Goal: Task Accomplishment & Management: Complete application form

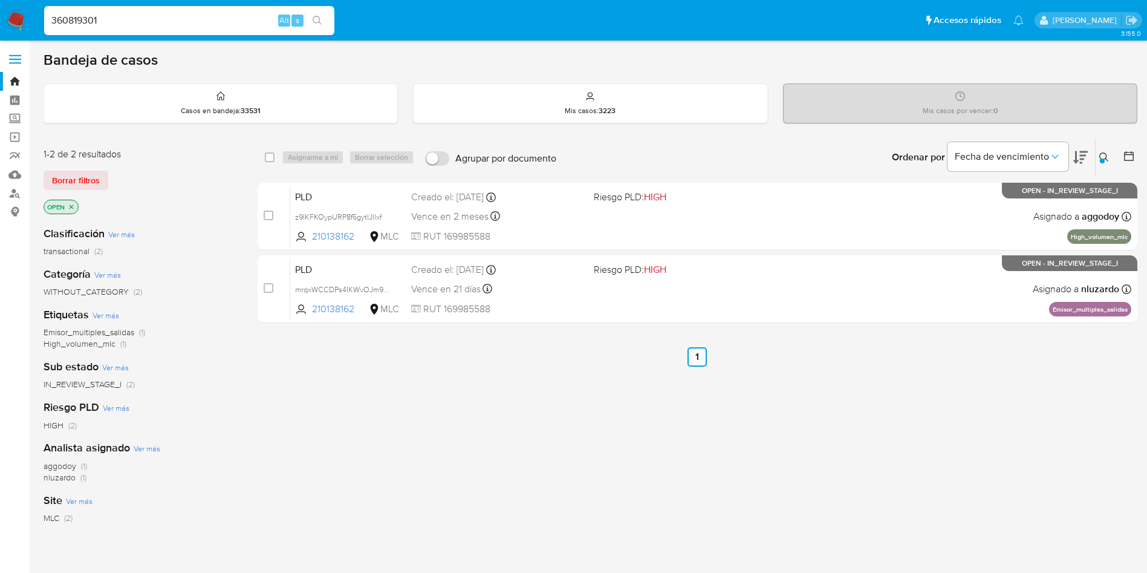
type input "360819301"
click at [315, 26] on button "search-icon" at bounding box center [317, 20] width 25 height 17
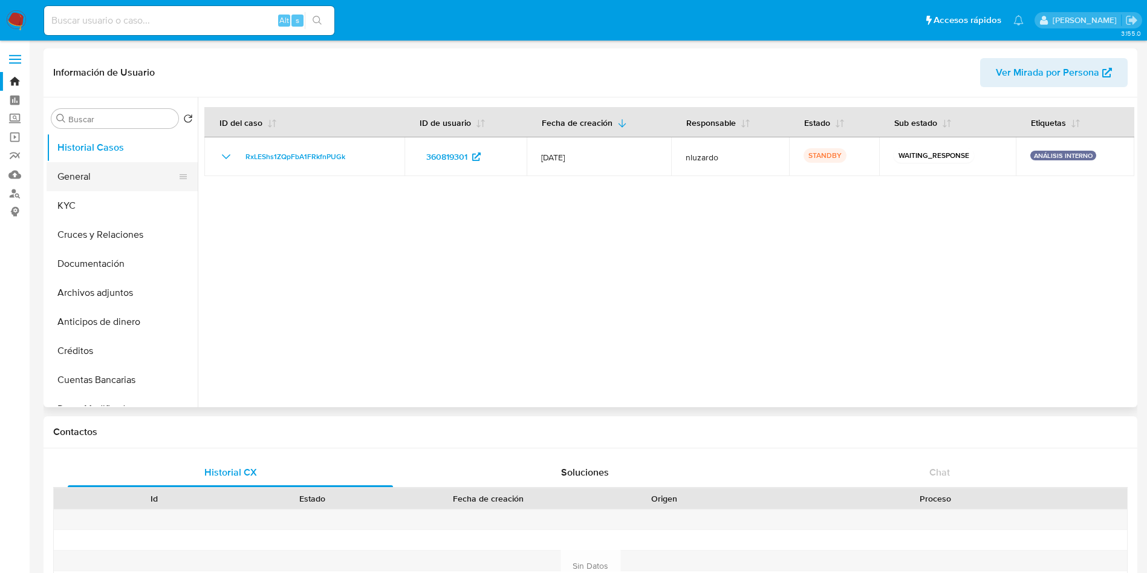
select select "10"
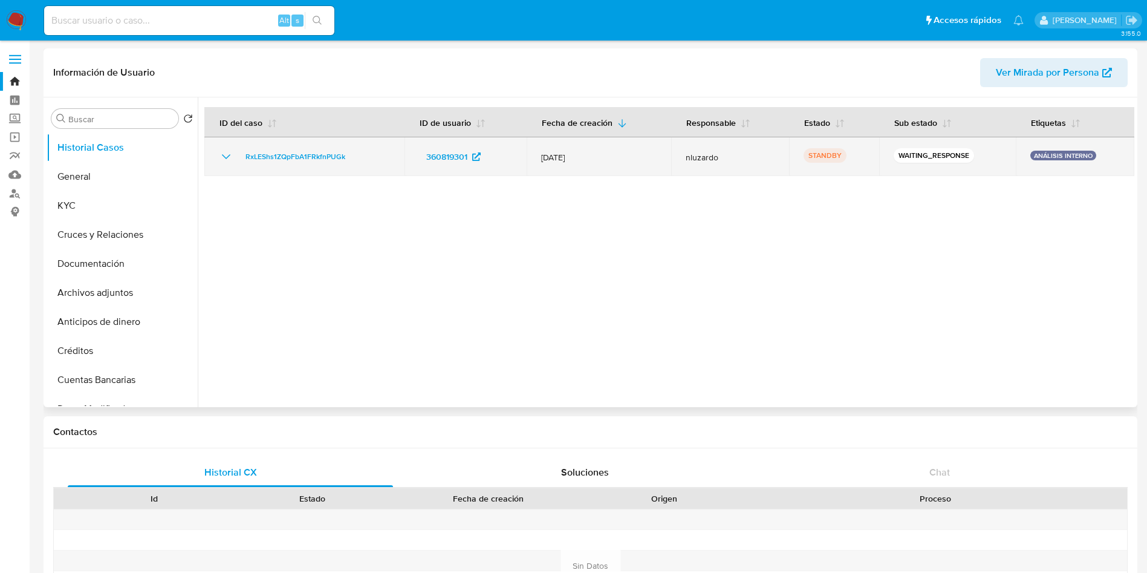
click at [789, 152] on td "STANDBY" at bounding box center [834, 156] width 90 height 39
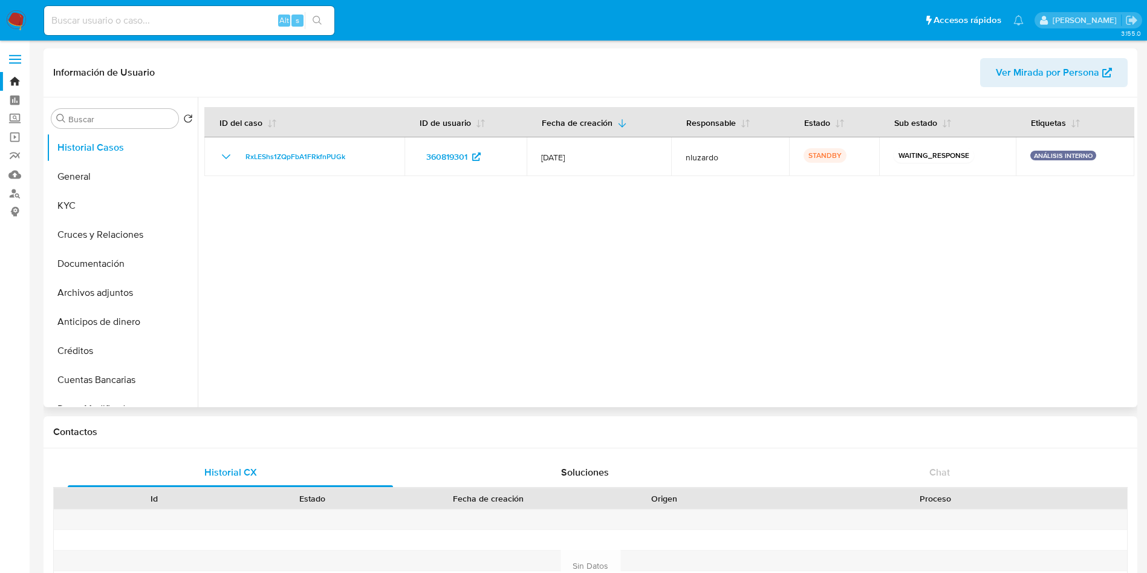
click at [631, 219] on div at bounding box center [666, 252] width 937 height 310
click at [461, 209] on div at bounding box center [666, 252] width 937 height 310
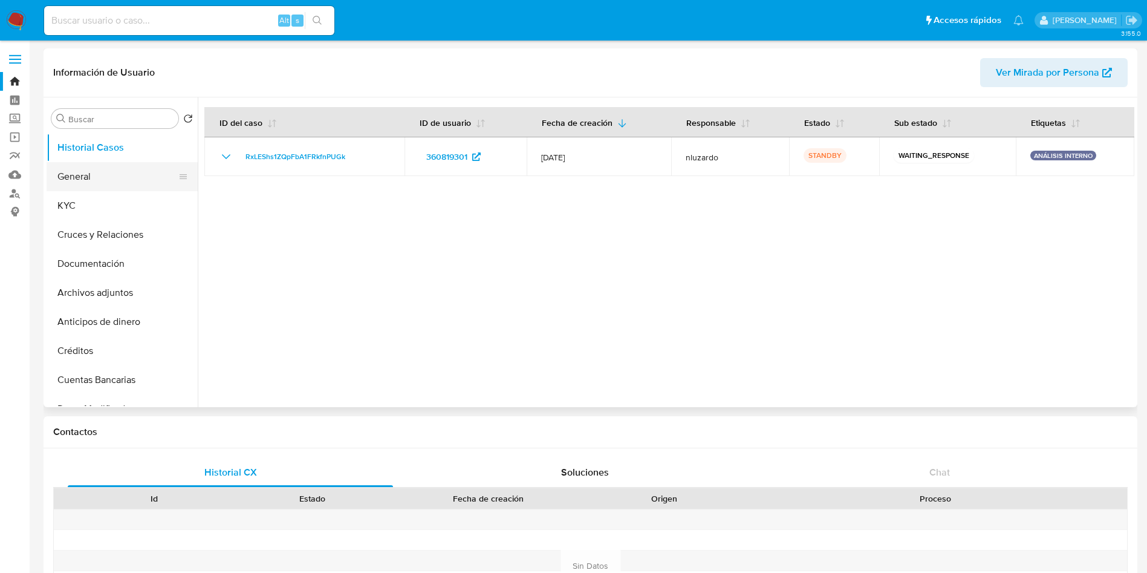
click at [132, 177] on button "General" at bounding box center [118, 176] width 142 height 29
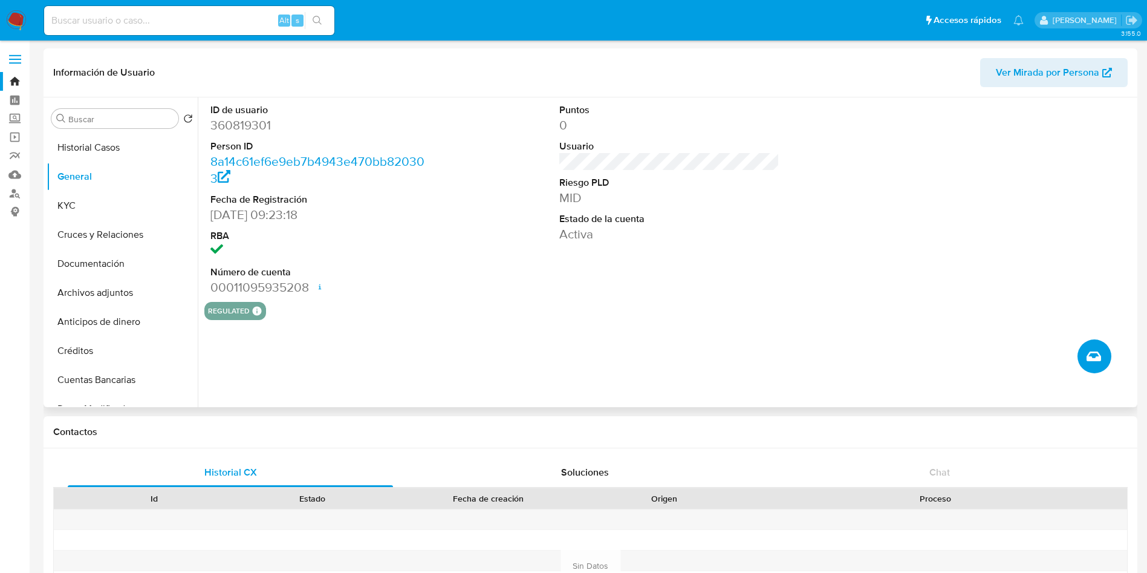
click at [1095, 353] on icon "Crear caso manual" at bounding box center [1094, 356] width 15 height 15
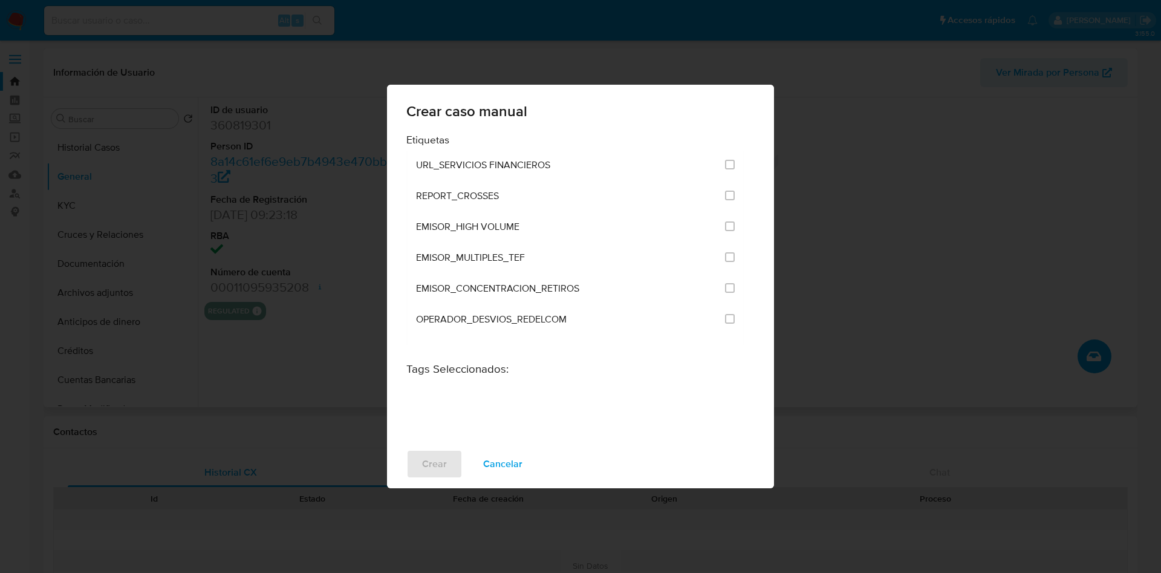
scroll to position [2921, 0]
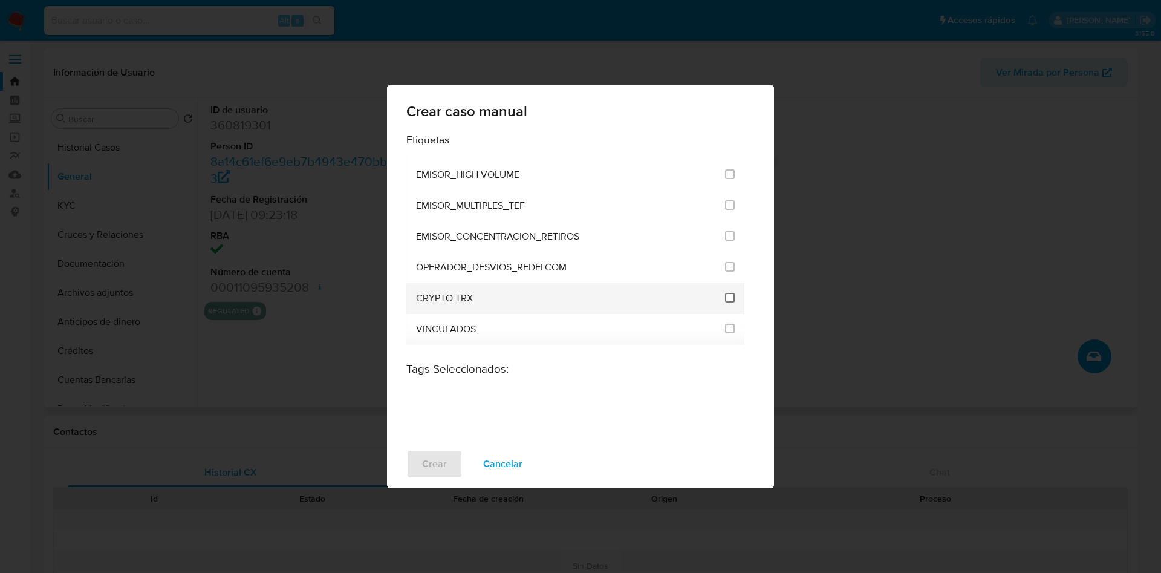
click at [725, 299] on input "3306" at bounding box center [730, 298] width 10 height 10
checkbox input "true"
click at [445, 468] on span "Crear" at bounding box center [434, 464] width 25 height 27
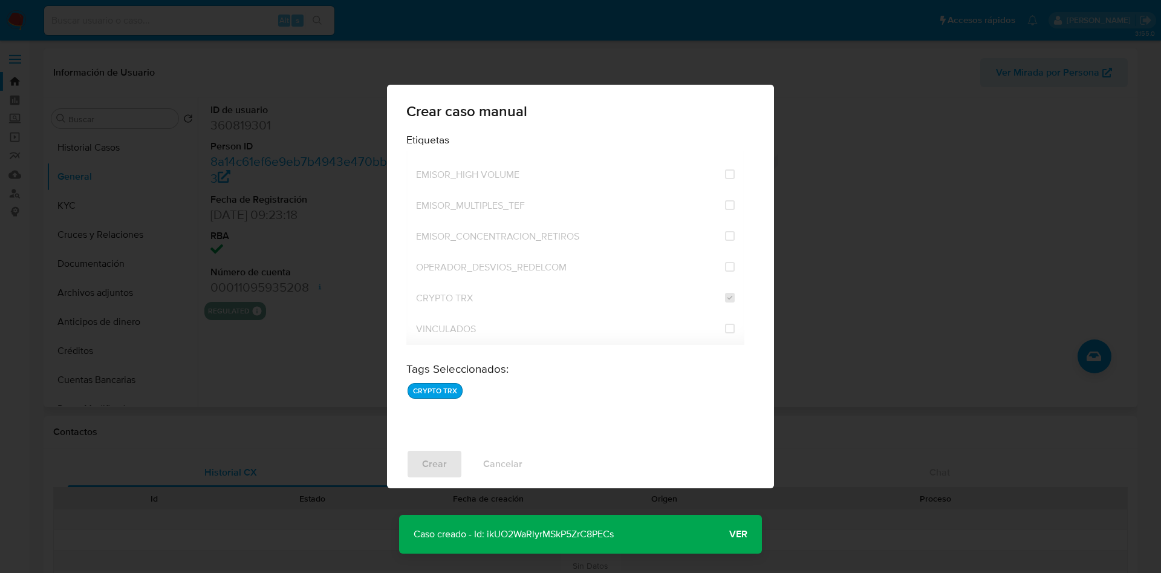
click at [749, 527] on button "Ver" at bounding box center [738, 533] width 47 height 29
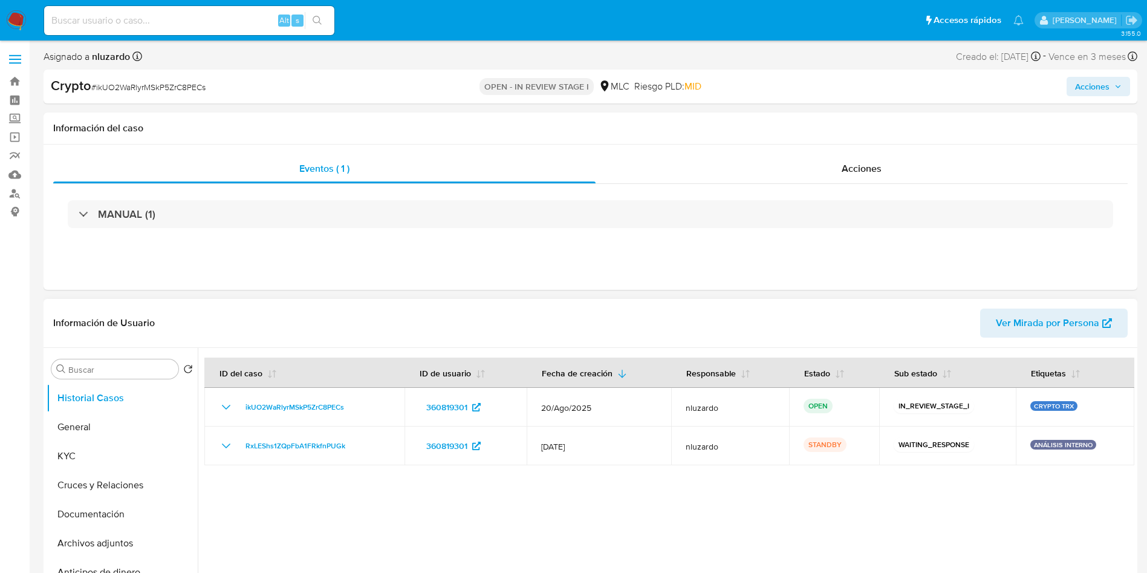
select select "10"
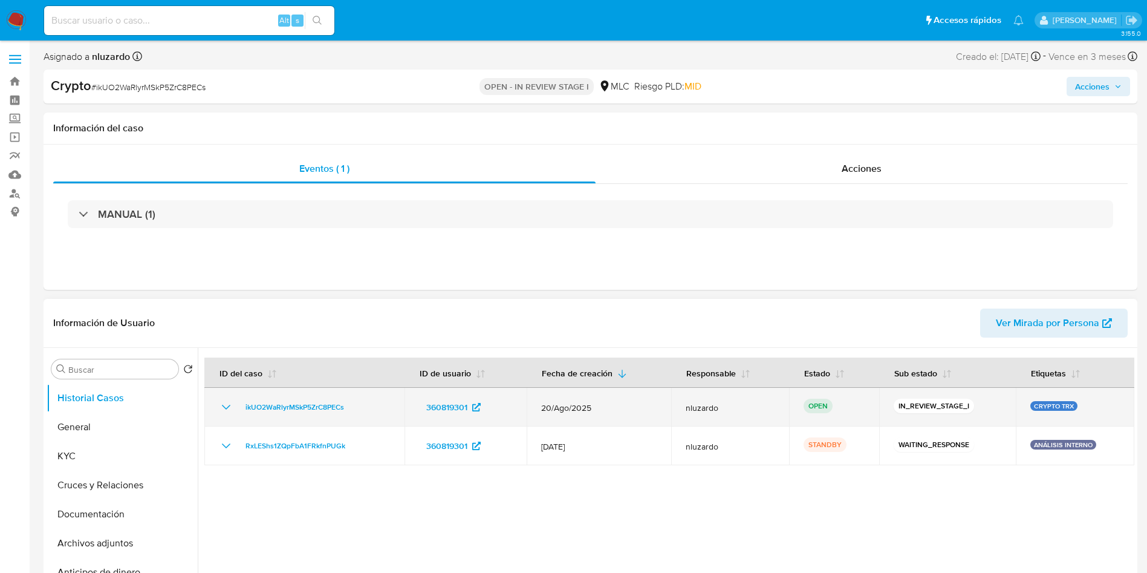
click at [921, 402] on p "IN_REVIEW_STAGE_I" at bounding box center [934, 406] width 80 height 15
click at [917, 402] on p "IN_REVIEW_STAGE_I" at bounding box center [934, 406] width 80 height 15
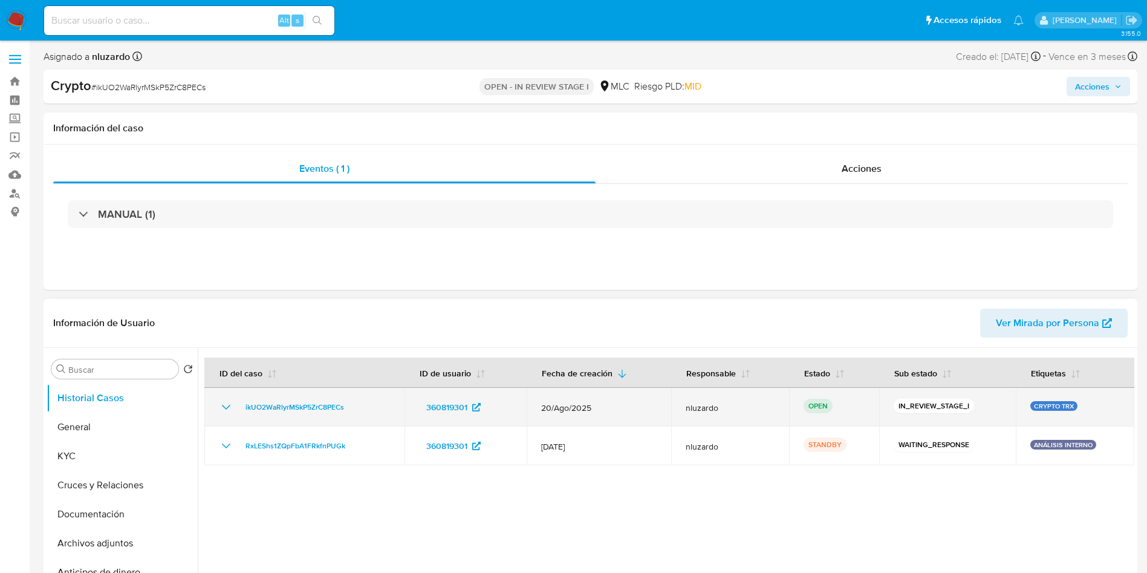
click at [917, 402] on p "IN_REVIEW_STAGE_I" at bounding box center [934, 406] width 80 height 15
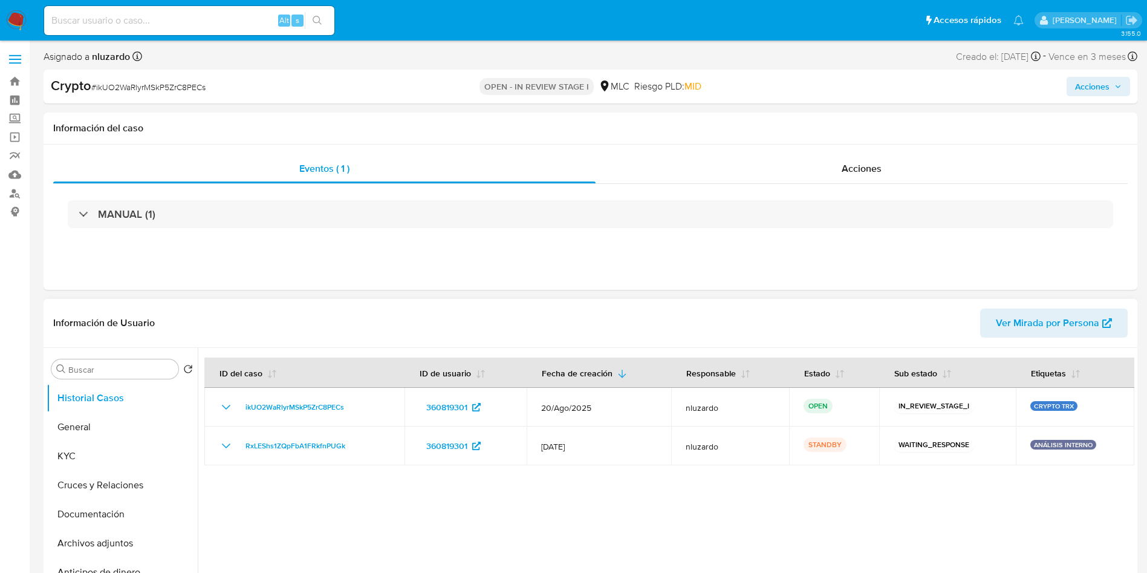
click at [738, 514] on div at bounding box center [666, 503] width 937 height 310
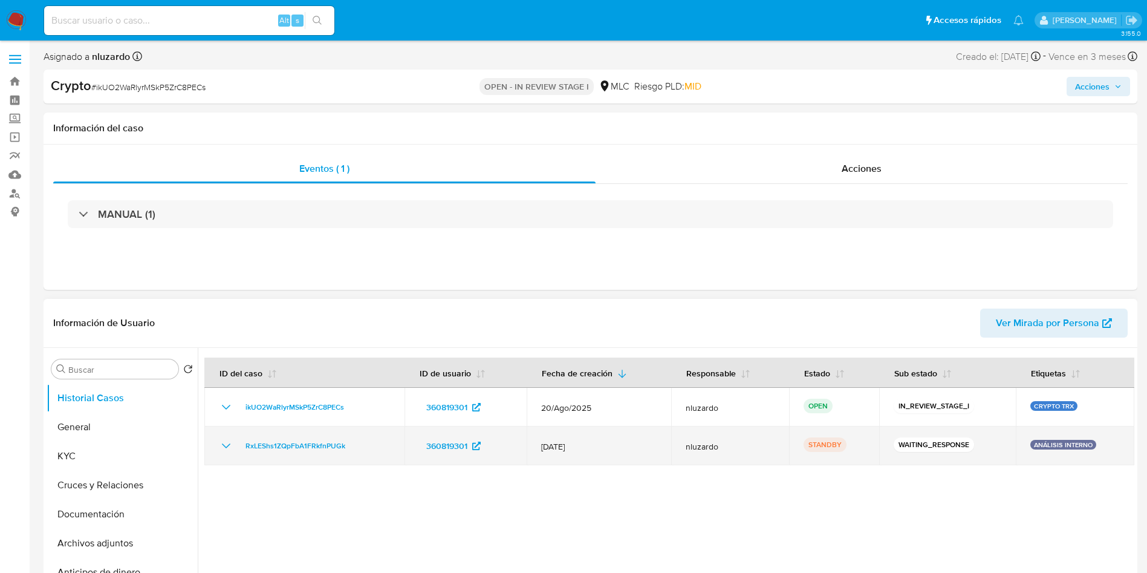
drag, startPoint x: 1093, startPoint y: 441, endPoint x: 218, endPoint y: 444, distance: 875.1
click at [218, 444] on tr "RxLEShs1ZQpFbA1FRkfnPUGk 360819301 15/Jul/2025 nluzardo STANDBY WAITING_RESPONS…" at bounding box center [669, 445] width 930 height 39
click at [1034, 444] on p "ANÁLISIS INTERNO" at bounding box center [1063, 445] width 66 height 10
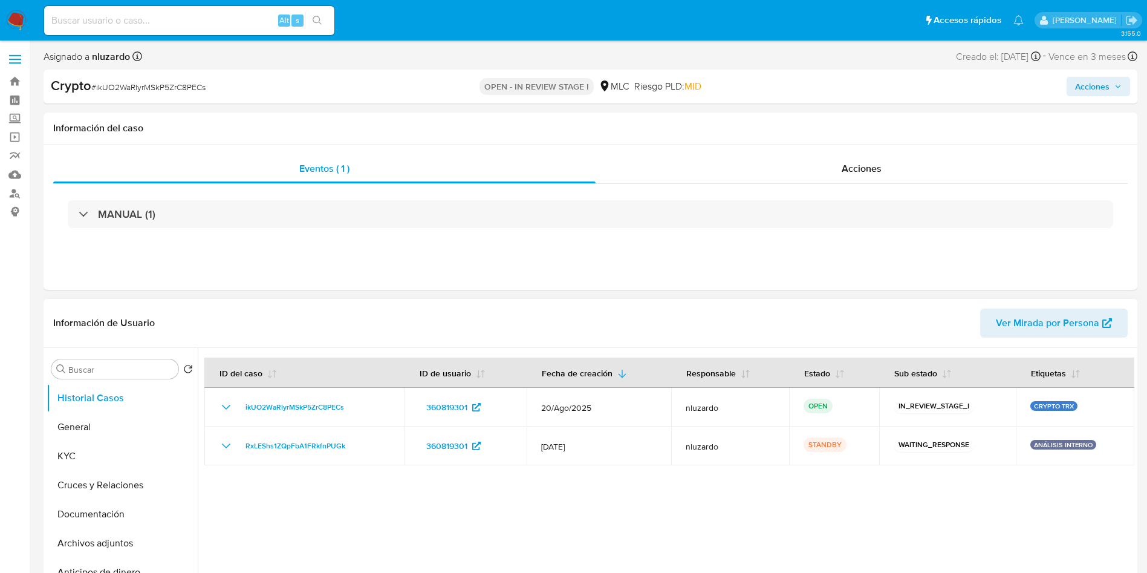
click at [1014, 480] on div at bounding box center [666, 503] width 937 height 310
click at [678, 500] on div at bounding box center [666, 503] width 937 height 310
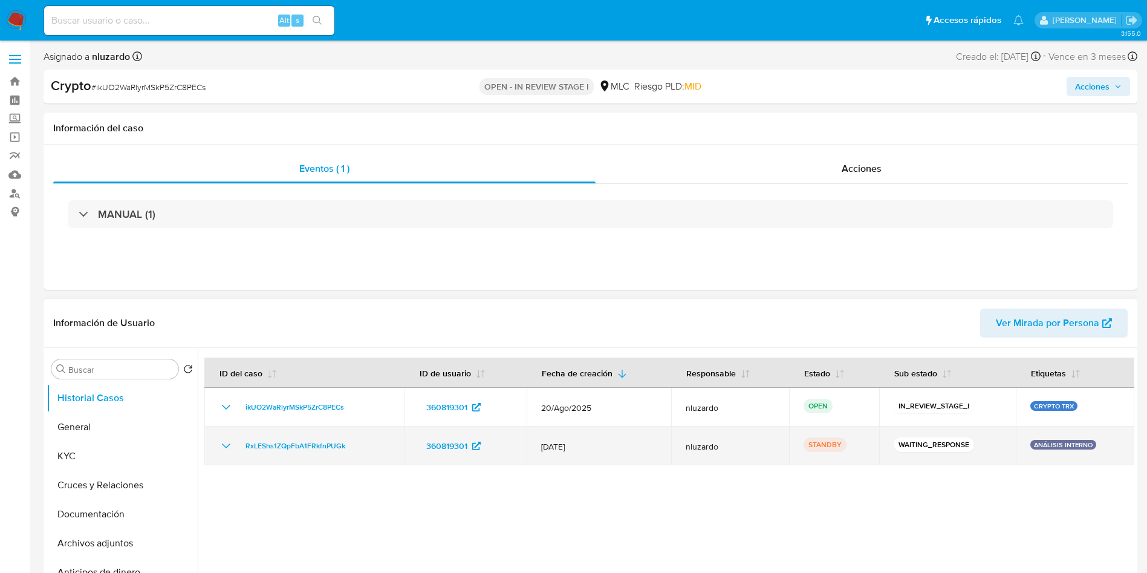
click at [1084, 454] on td "ANÁLISIS INTERNO" at bounding box center [1075, 445] width 119 height 39
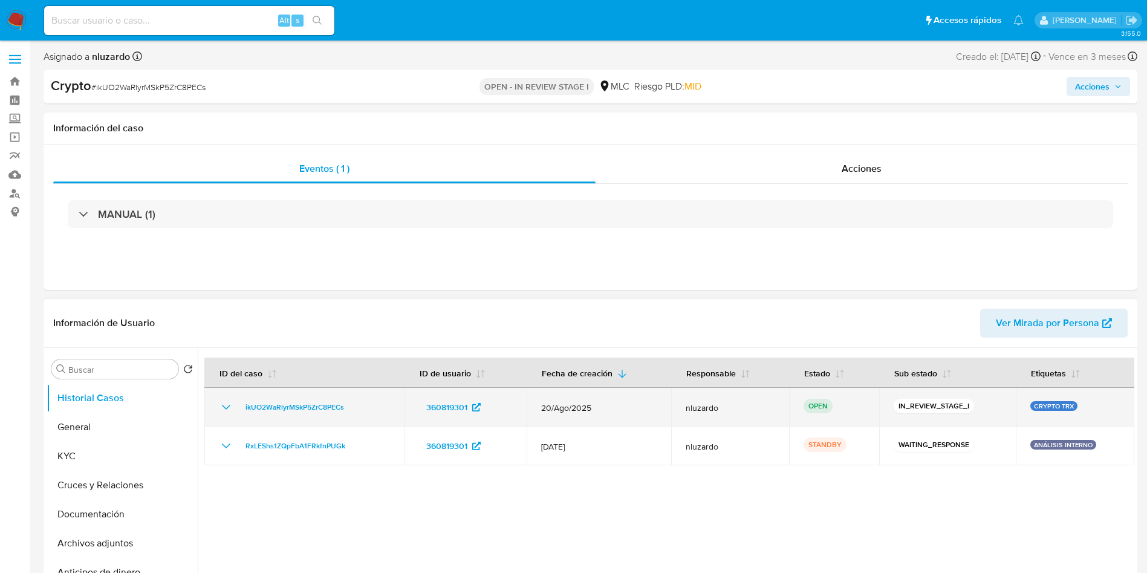
click at [1058, 403] on p "CRYPTO TRX" at bounding box center [1053, 406] width 47 height 10
click at [1035, 406] on p "CRYPTO TRX" at bounding box center [1053, 406] width 47 height 10
drag, startPoint x: 1028, startPoint y: 407, endPoint x: 1075, endPoint y: 408, distance: 47.2
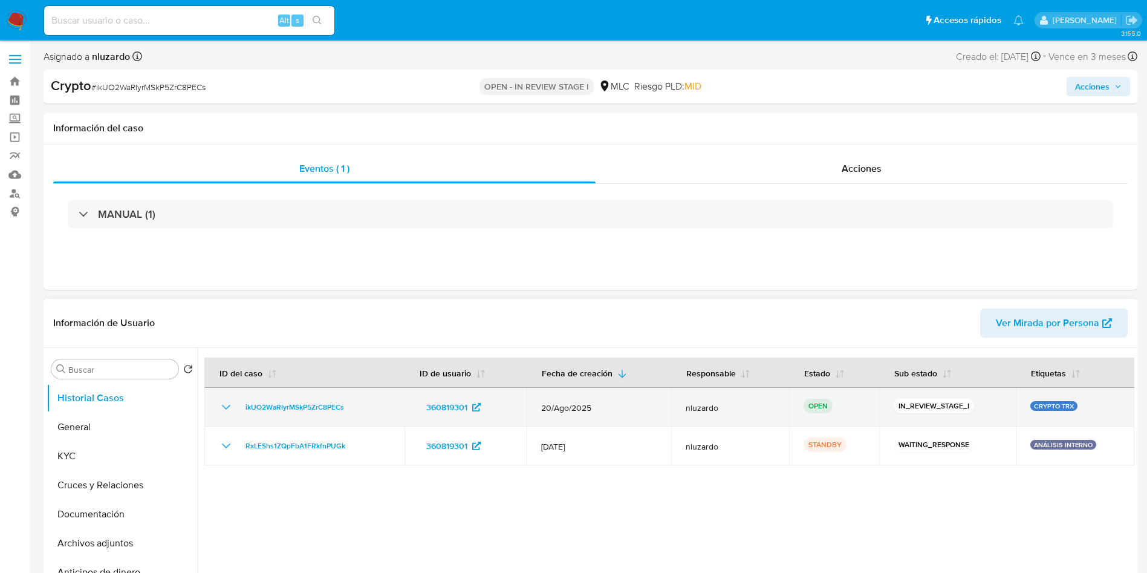
click at [1075, 408] on div "CRYPTO TRX" at bounding box center [1075, 407] width 90 height 12
click at [1042, 405] on p "CRYPTO TRX" at bounding box center [1053, 406] width 47 height 10
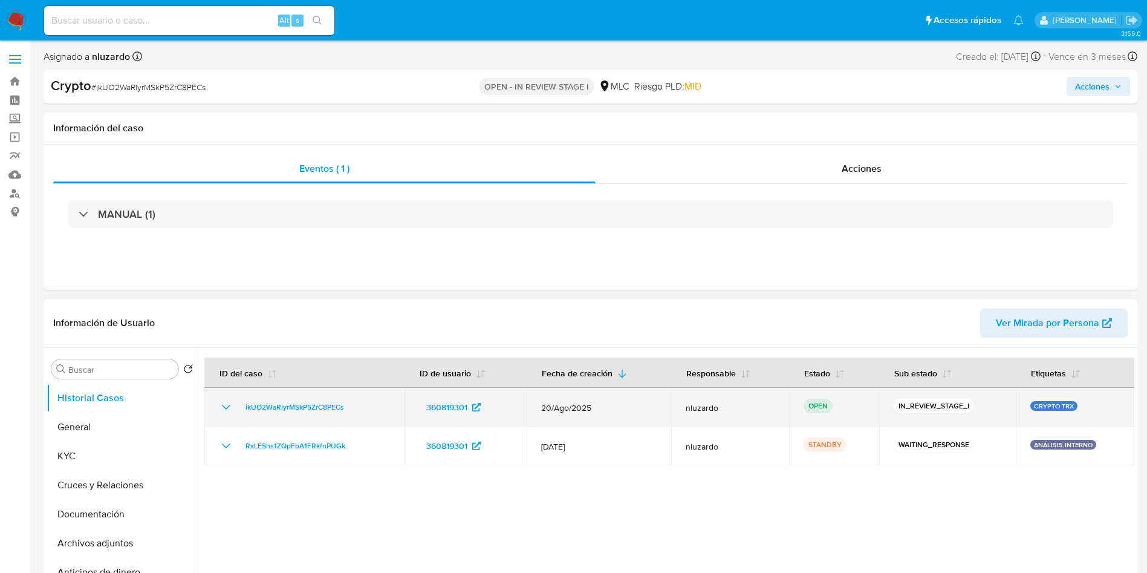
click at [1042, 405] on p "CRYPTO TRX" at bounding box center [1053, 406] width 47 height 10
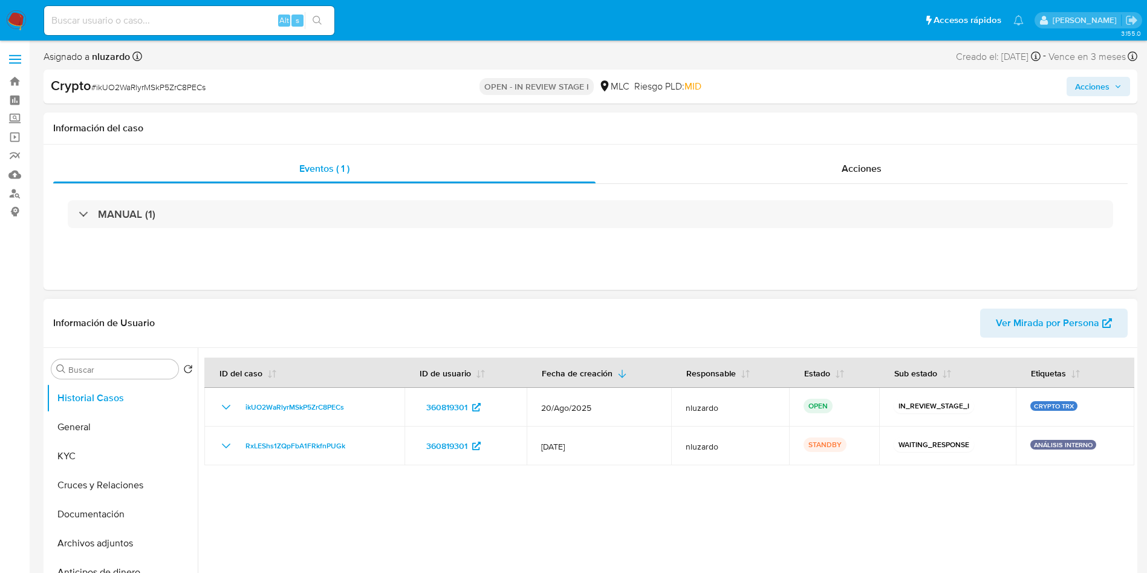
click at [752, 485] on div at bounding box center [666, 503] width 937 height 310
click at [1021, 483] on div at bounding box center [666, 503] width 937 height 310
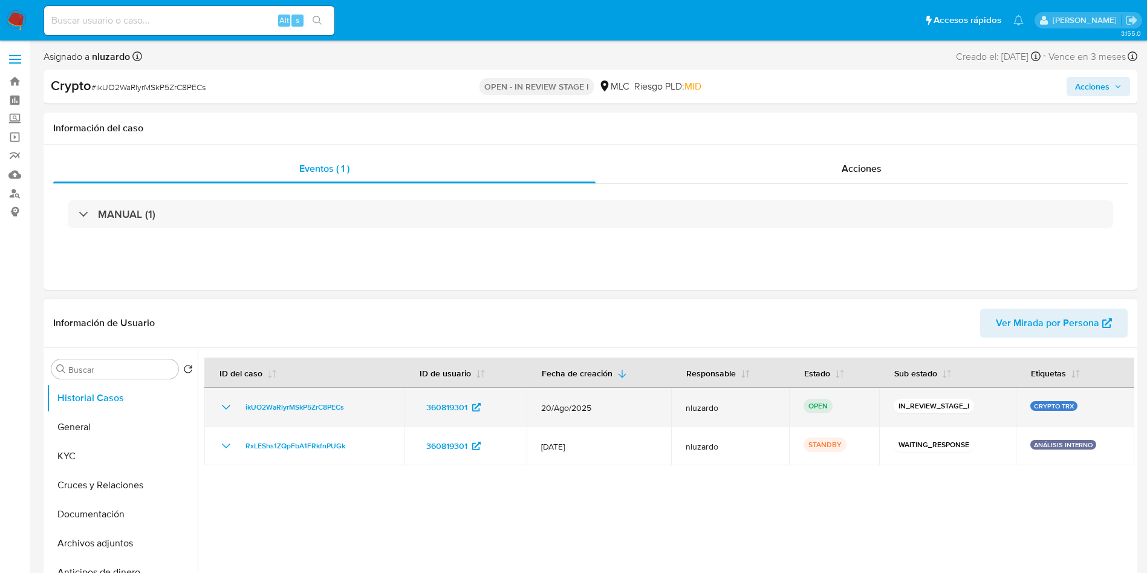
click at [1050, 404] on p "CRYPTO TRX" at bounding box center [1053, 406] width 47 height 10
click at [1032, 405] on p "CRYPTO TRX" at bounding box center [1053, 406] width 47 height 10
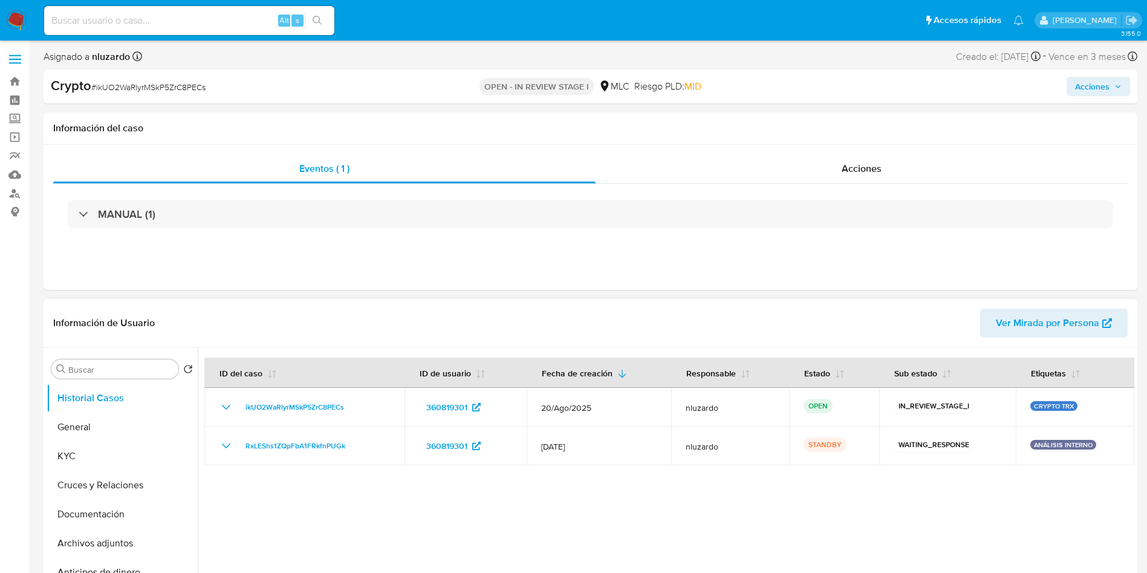
click at [930, 513] on div at bounding box center [666, 503] width 937 height 310
click at [211, 16] on input at bounding box center [189, 21] width 290 height 16
paste input "2006131814"
type input "2006131814"
click at [321, 22] on icon "search-icon" at bounding box center [318, 21] width 10 height 10
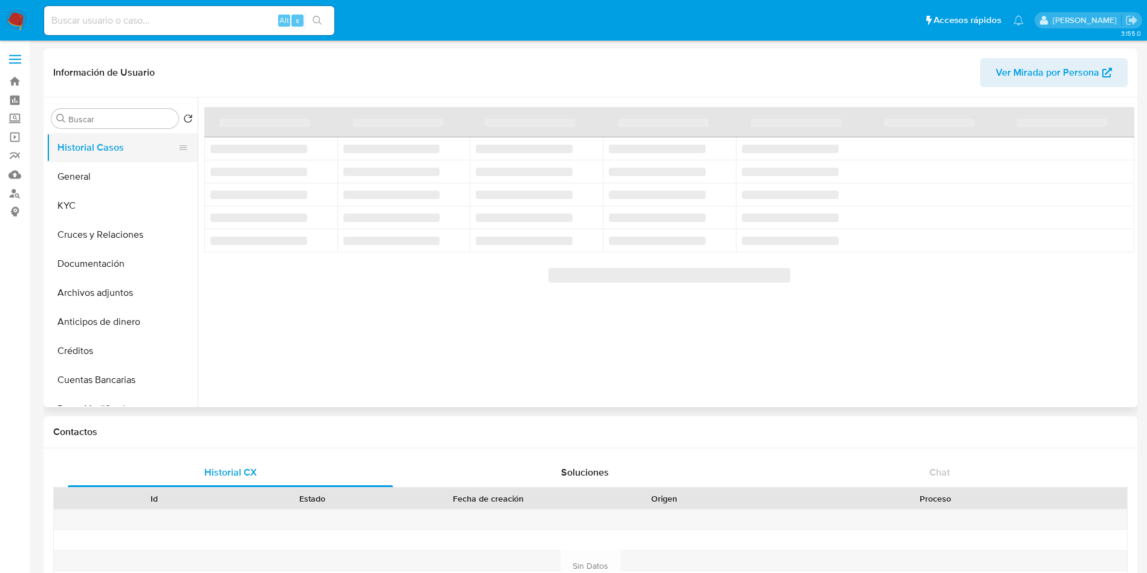
select select "10"
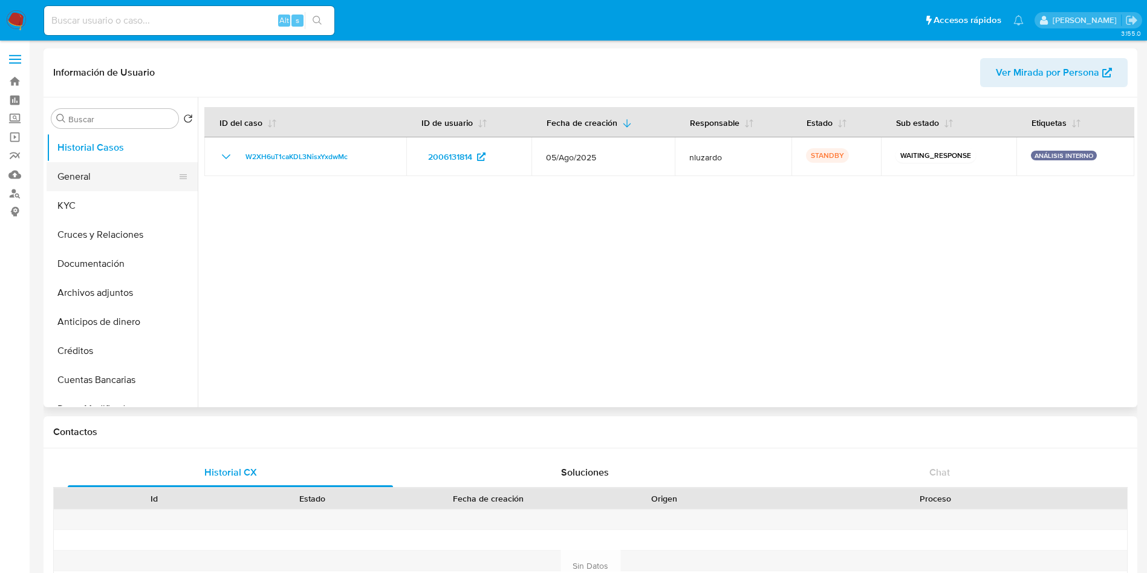
click at [69, 173] on button "General" at bounding box center [118, 176] width 142 height 29
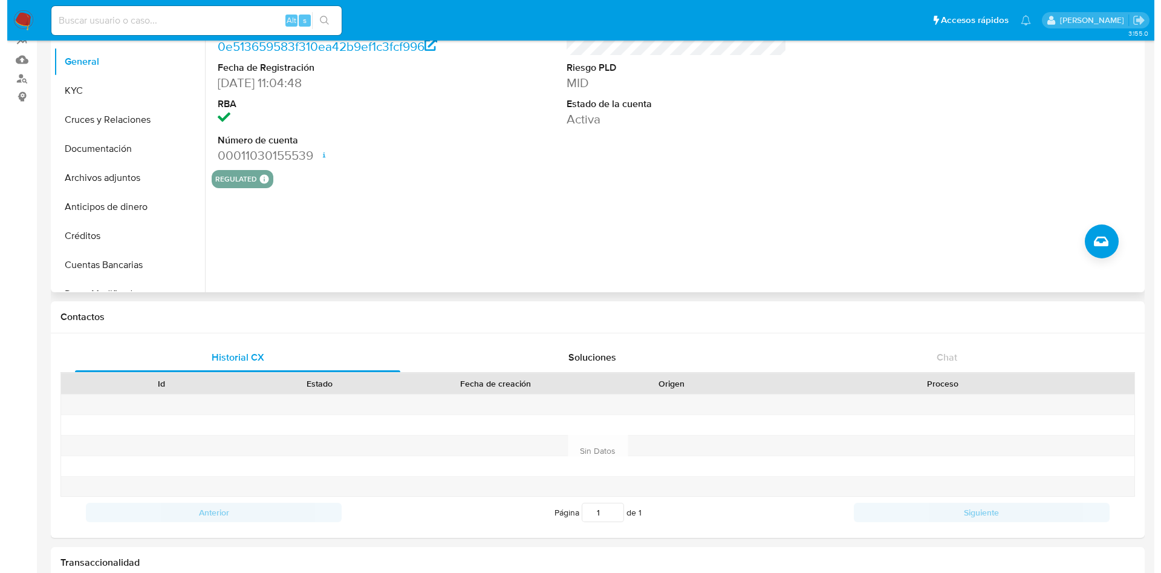
scroll to position [181, 0]
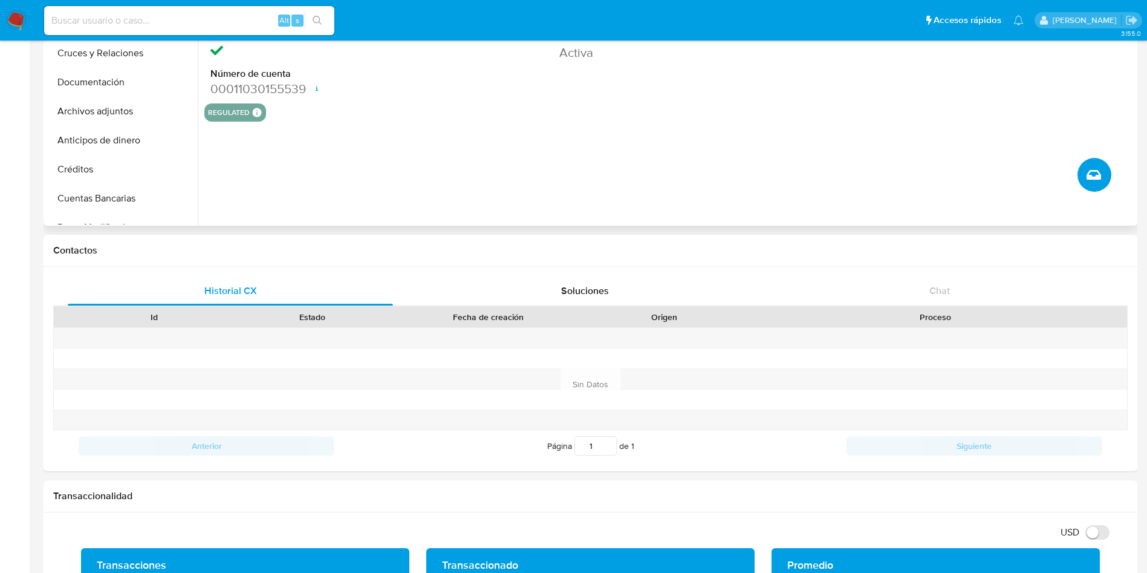
click at [1093, 190] on button "Crear caso manual" at bounding box center [1095, 175] width 34 height 34
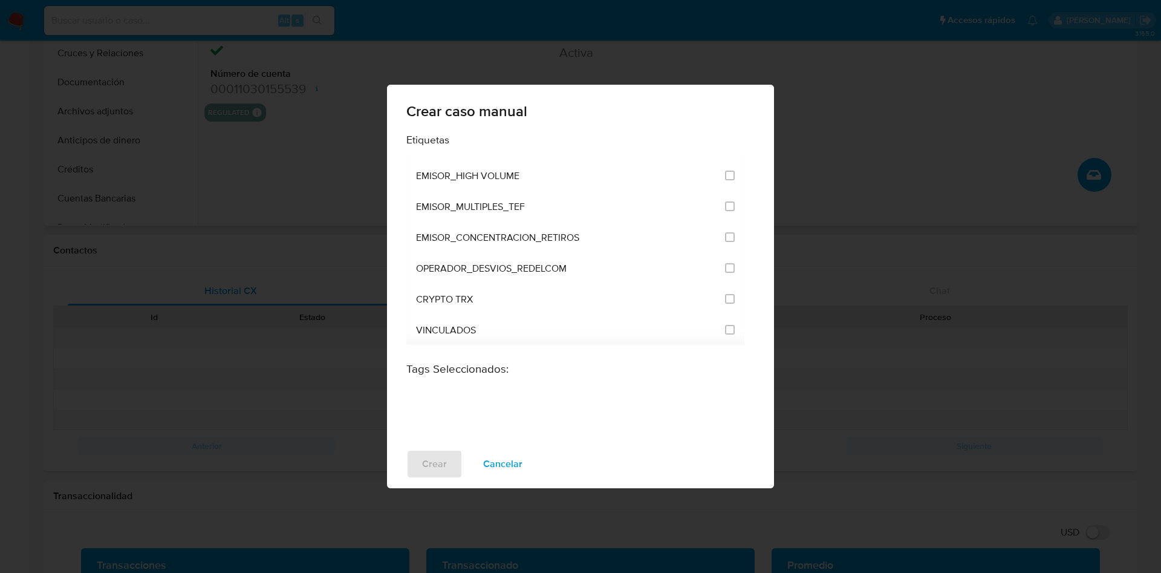
scroll to position [2921, 0]
click at [731, 325] on li "VINCULADOS" at bounding box center [575, 329] width 338 height 31
click at [725, 327] on input "3307" at bounding box center [730, 329] width 10 height 10
checkbox input "true"
click at [423, 463] on span "Crear" at bounding box center [434, 464] width 25 height 27
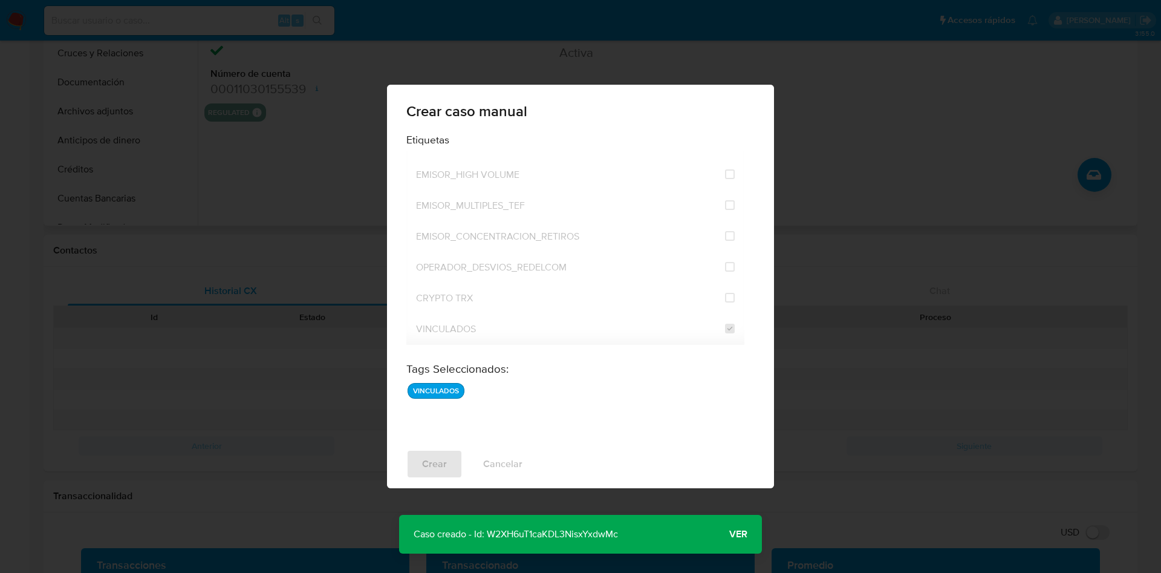
click at [277, 240] on div "Crear caso manual Etiquetas ANÁLISIS INTERNO CLIENTE_EXTRANJERO CLIENTE_MAYORES…" at bounding box center [580, 286] width 1161 height 573
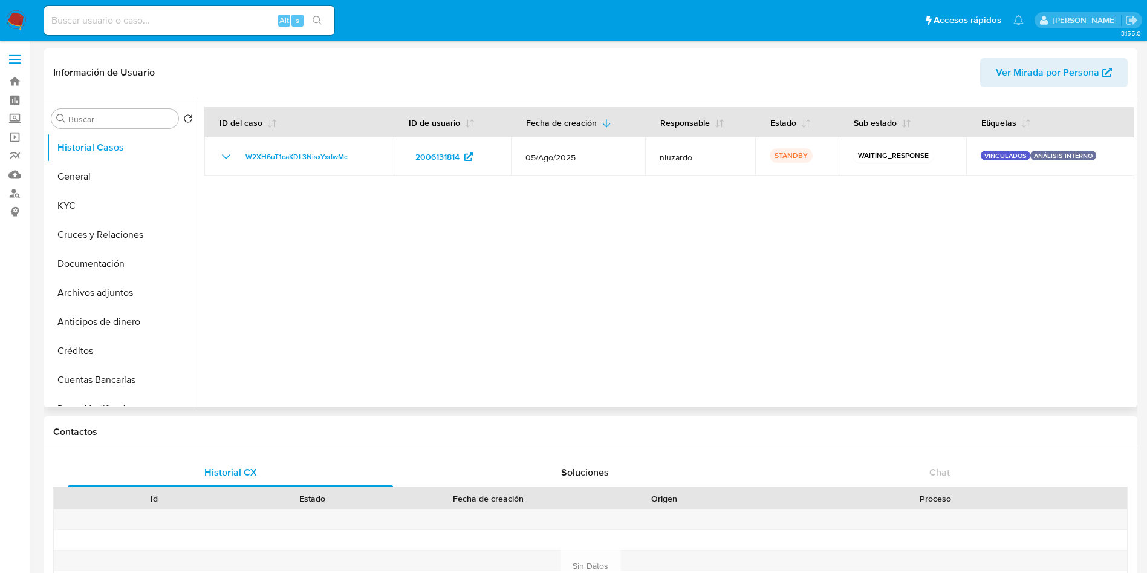
select select "10"
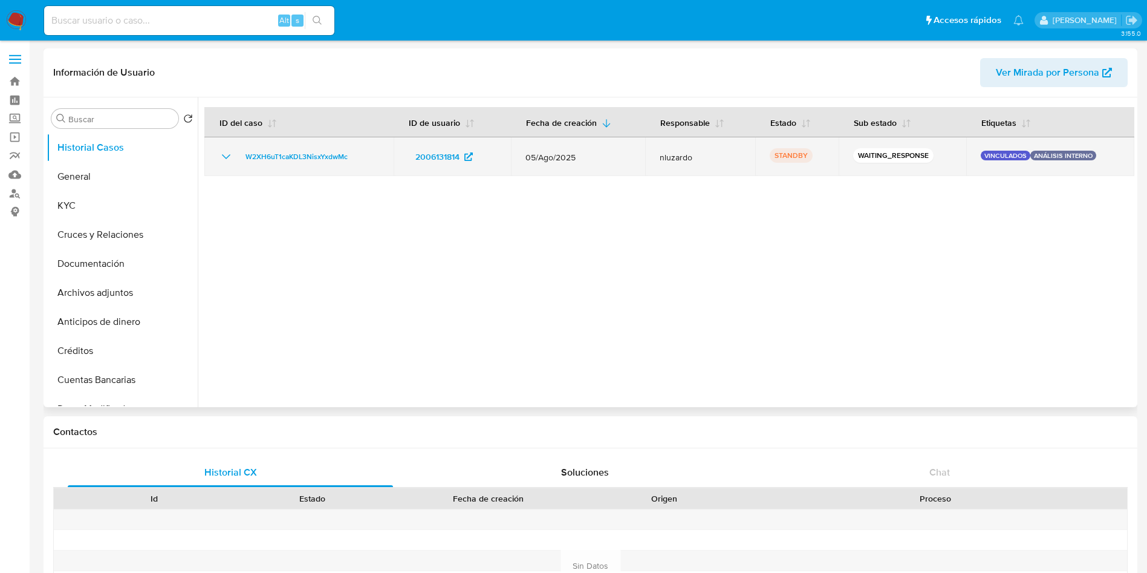
click at [994, 157] on p "VINCULADOS" at bounding box center [1006, 156] width 50 height 10
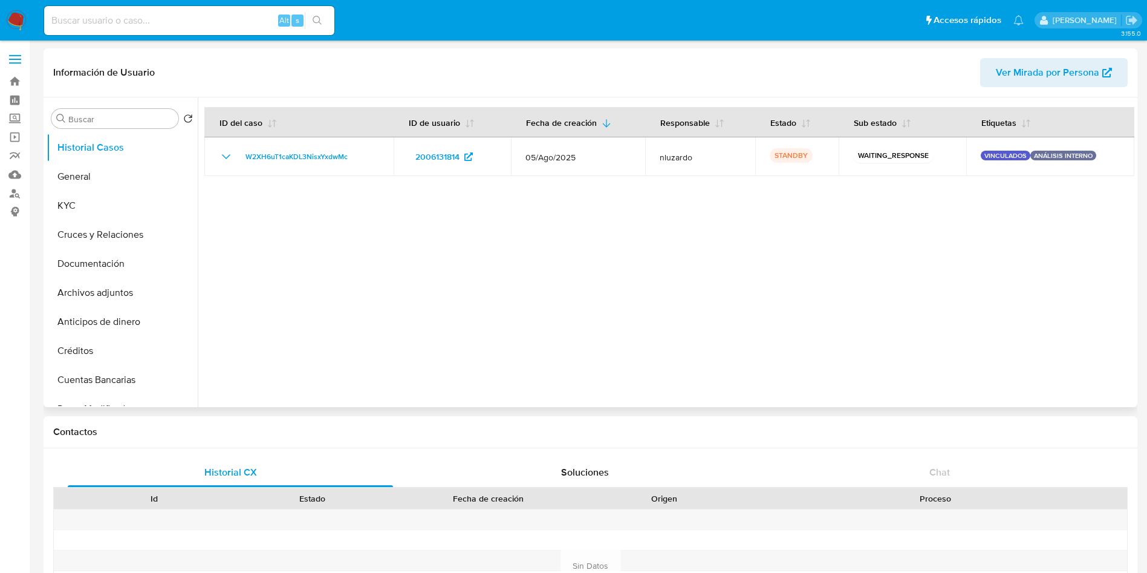
click at [1012, 232] on div at bounding box center [666, 252] width 937 height 310
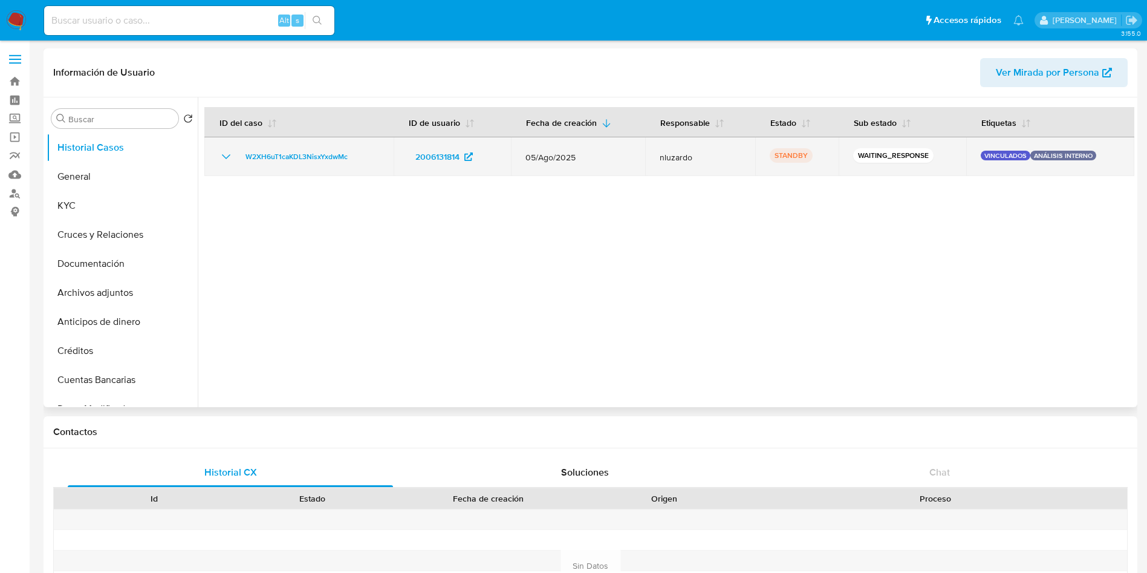
drag, startPoint x: 980, startPoint y: 159, endPoint x: 1092, endPoint y: 161, distance: 111.9
click at [1092, 161] on div "VINCULADOS ANÁLISIS INTERNO" at bounding box center [1050, 157] width 139 height 12
click at [997, 155] on p "VINCULADOS" at bounding box center [1006, 156] width 50 height 10
click at [997, 154] on p "VINCULADOS" at bounding box center [1006, 156] width 50 height 10
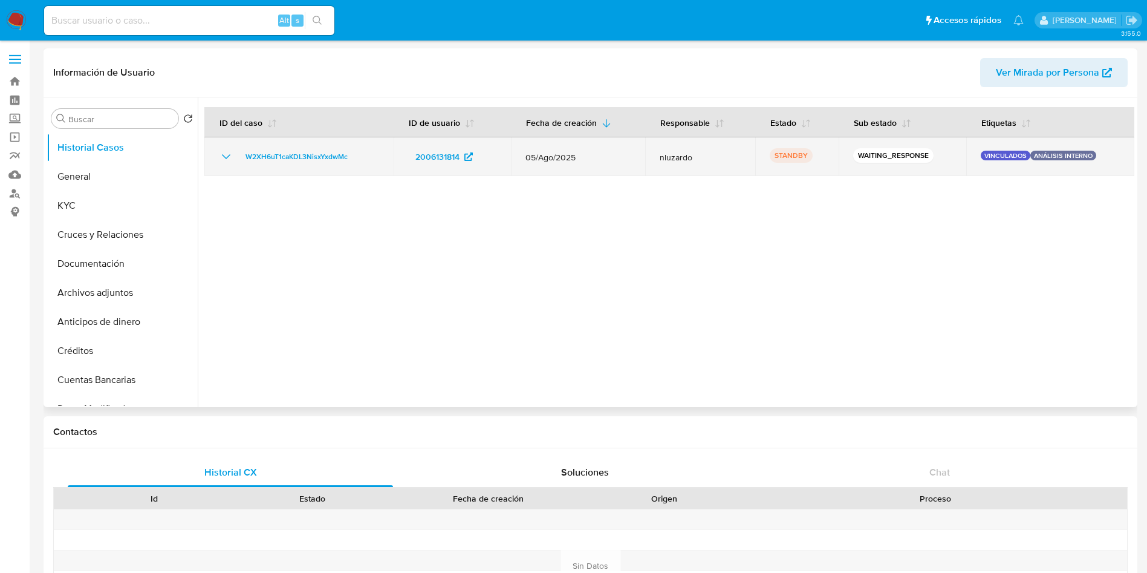
click at [1037, 151] on p "ANÁLISIS INTERNO" at bounding box center [1063, 156] width 66 height 10
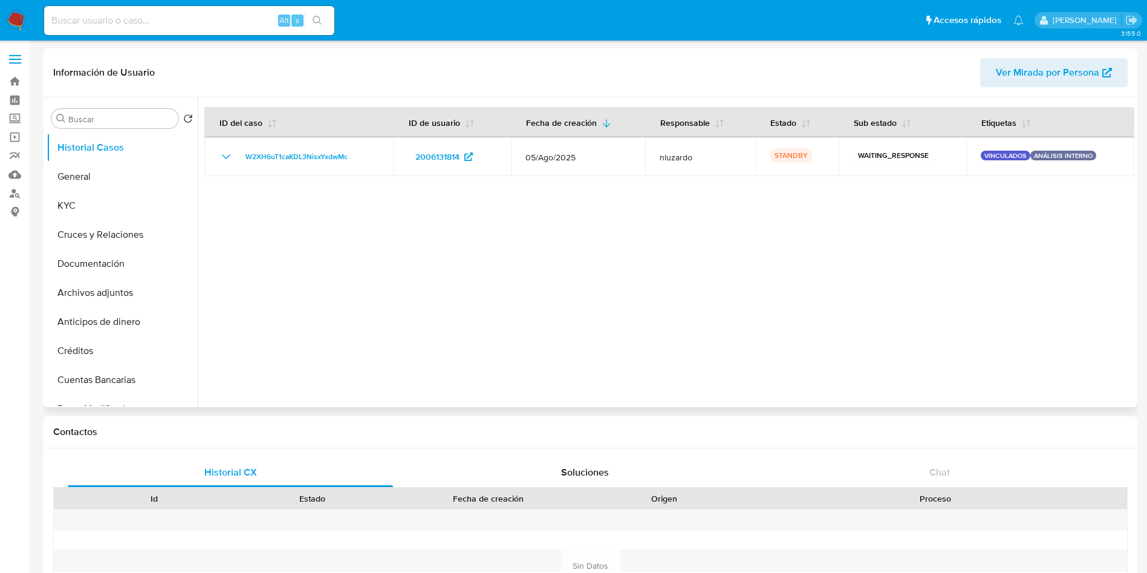
click at [954, 235] on div at bounding box center [666, 252] width 937 height 310
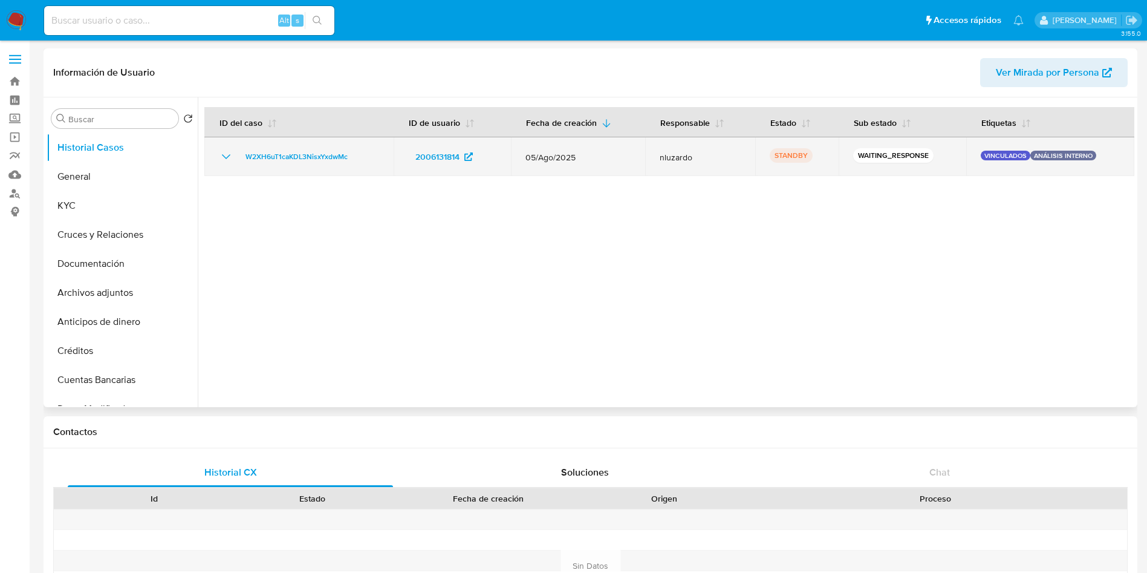
click at [994, 156] on p "VINCULADOS" at bounding box center [1006, 156] width 50 height 10
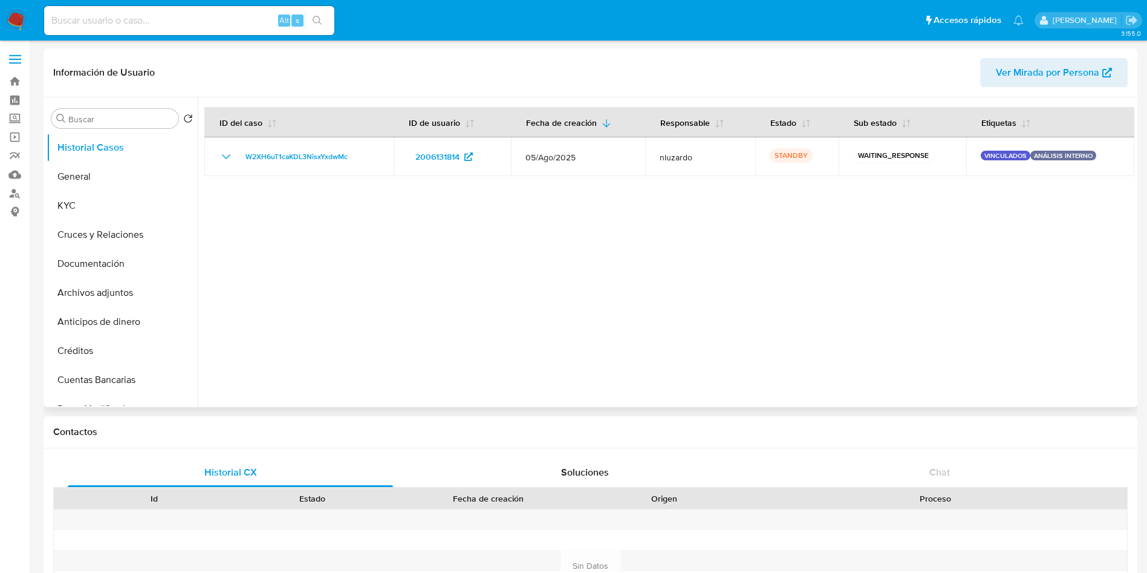
click at [957, 220] on div at bounding box center [666, 252] width 937 height 310
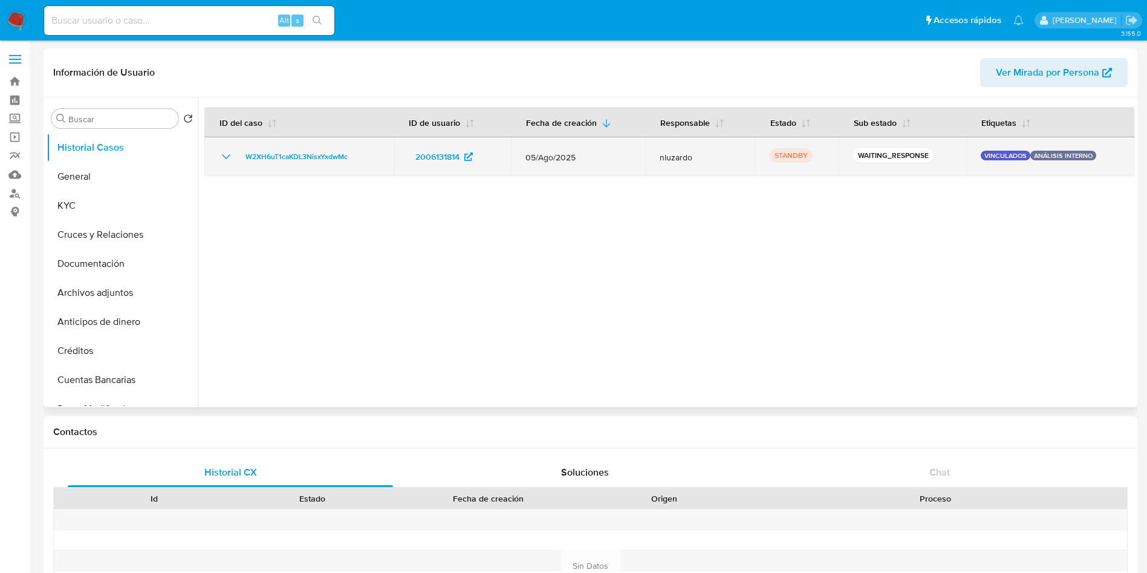
click at [1025, 155] on p "VINCULADOS" at bounding box center [1006, 156] width 50 height 10
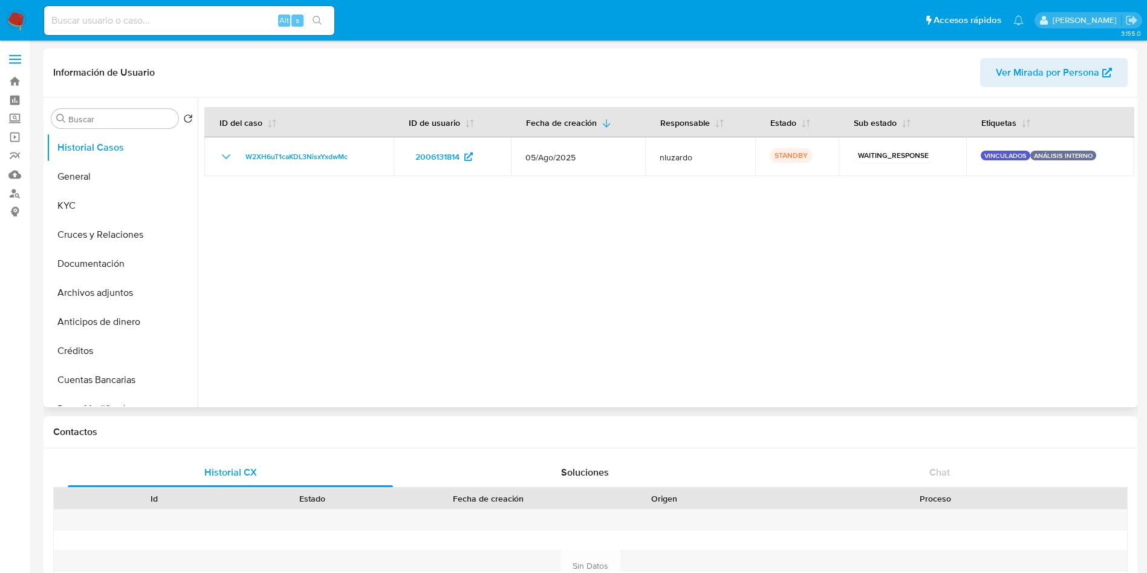
click at [1001, 183] on div at bounding box center [666, 252] width 937 height 310
drag, startPoint x: 567, startPoint y: 220, endPoint x: 760, endPoint y: 227, distance: 192.4
click at [788, 233] on div at bounding box center [666, 252] width 937 height 310
click at [409, 231] on div at bounding box center [666, 252] width 937 height 310
click at [932, 223] on div at bounding box center [666, 252] width 937 height 310
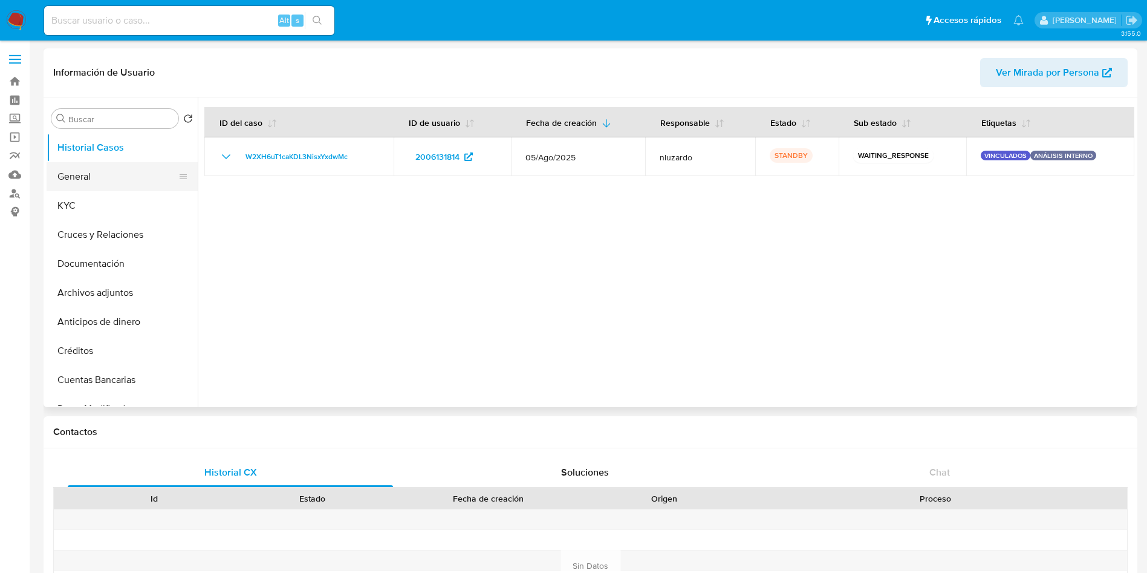
click at [97, 182] on button "General" at bounding box center [118, 176] width 142 height 29
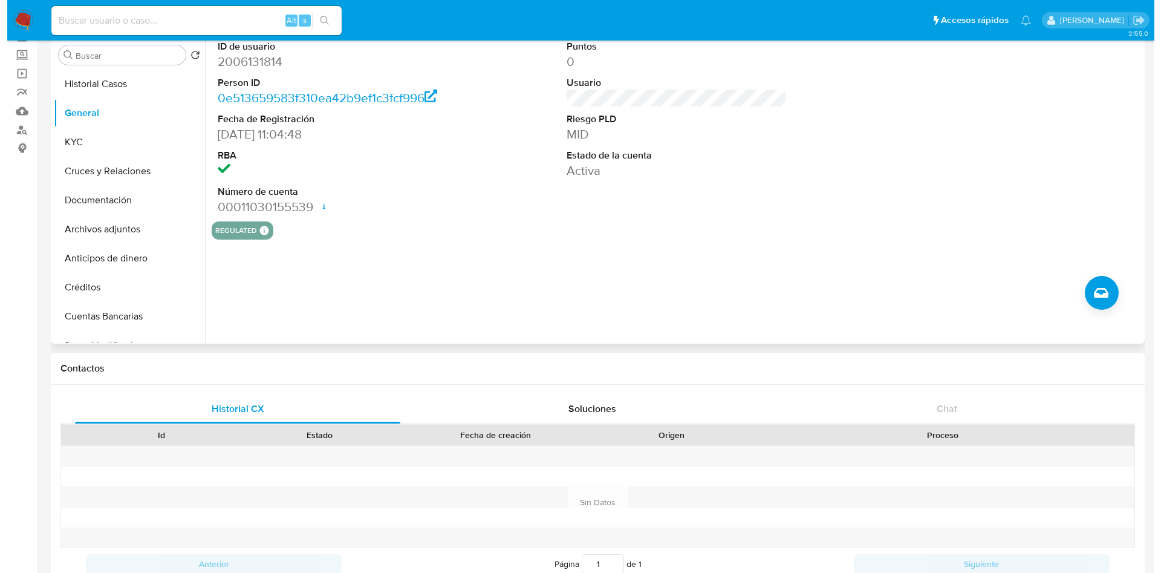
scroll to position [91, 0]
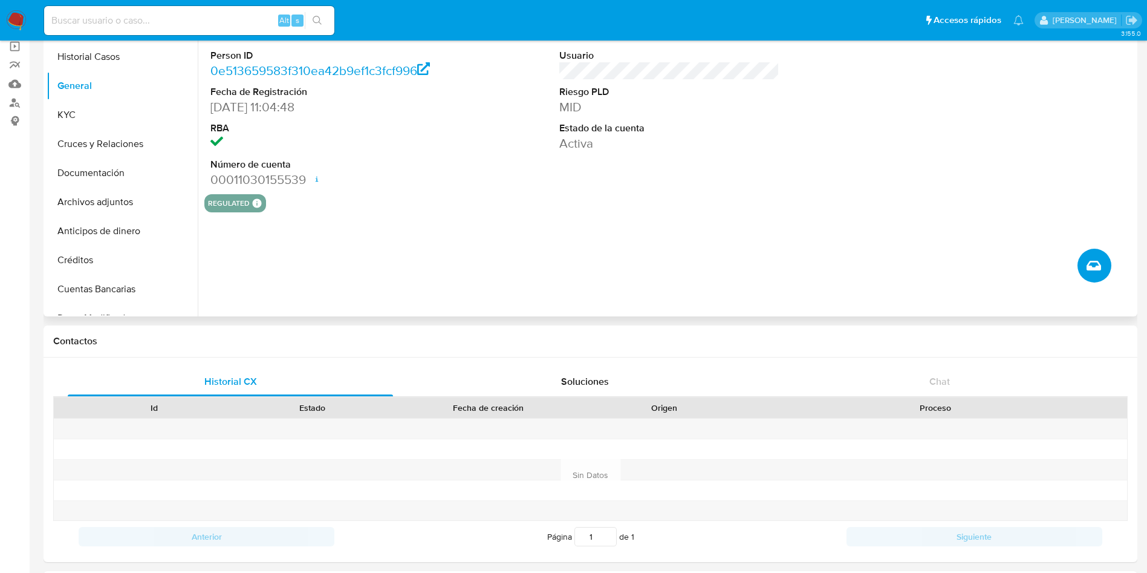
click at [1081, 273] on button "Crear caso manual" at bounding box center [1095, 266] width 34 height 34
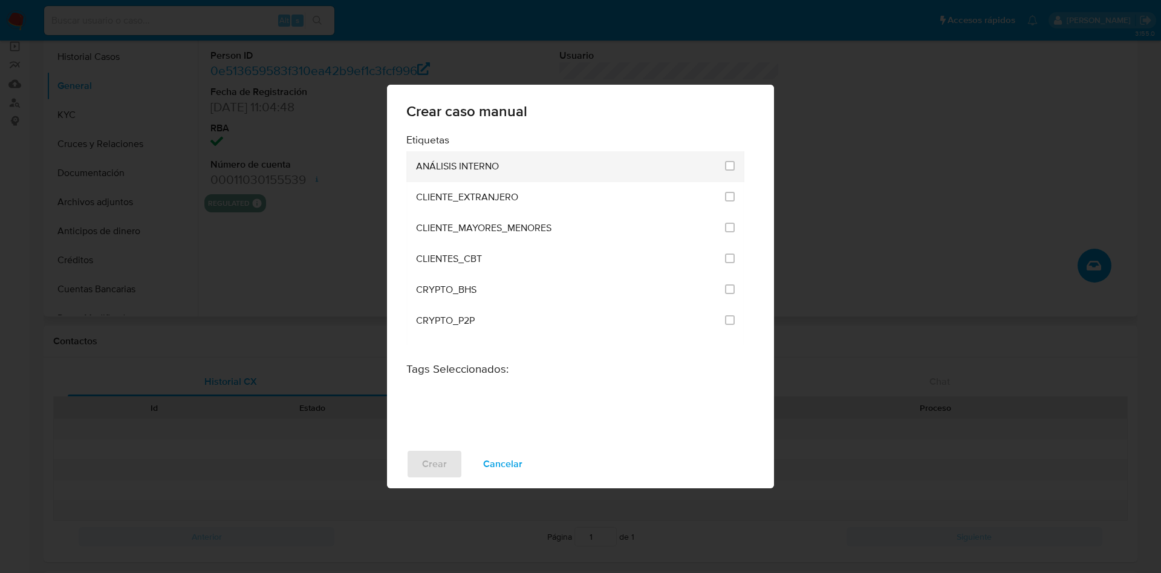
click at [732, 166] on li "ANÁLISIS INTERNO" at bounding box center [575, 166] width 338 height 31
click at [731, 168] on li "ANÁLISIS INTERNO" at bounding box center [575, 166] width 338 height 31
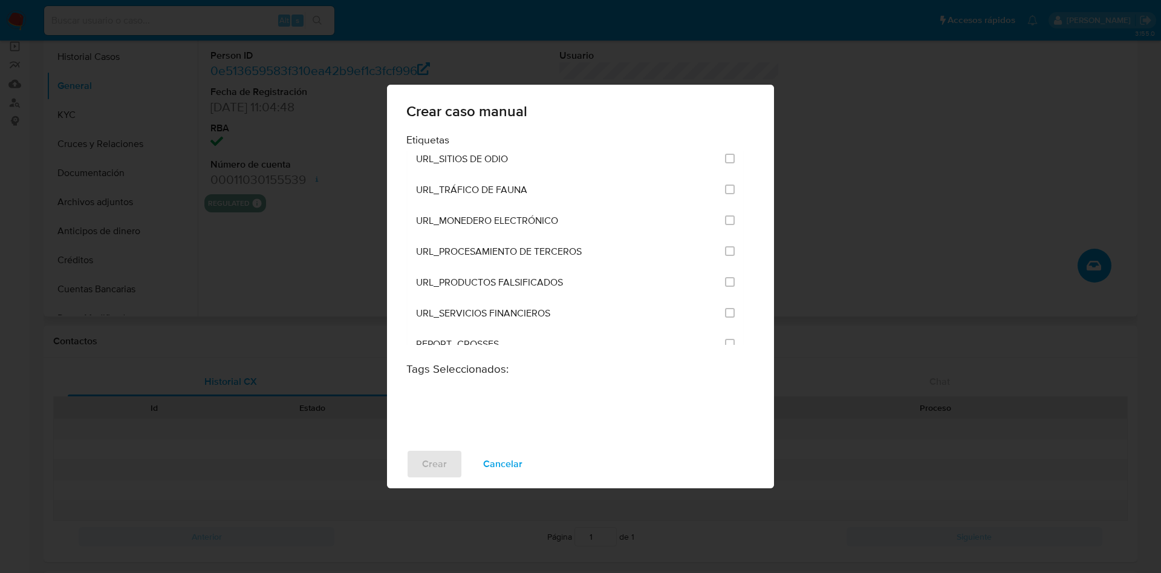
scroll to position [2921, 0]
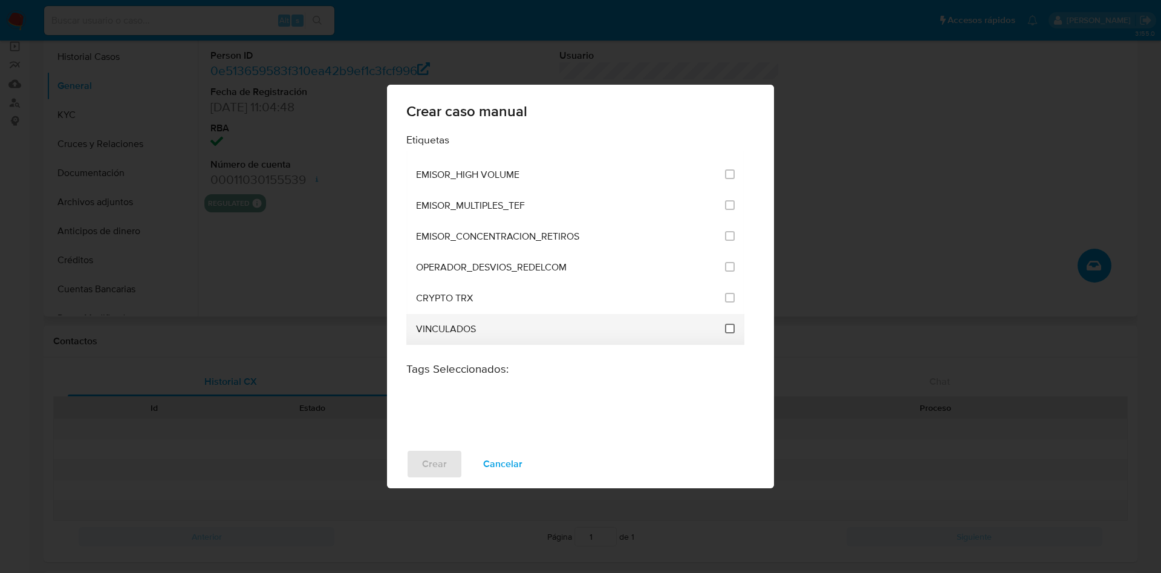
click at [729, 324] on input "3307" at bounding box center [730, 329] width 10 height 10
checkbox input "true"
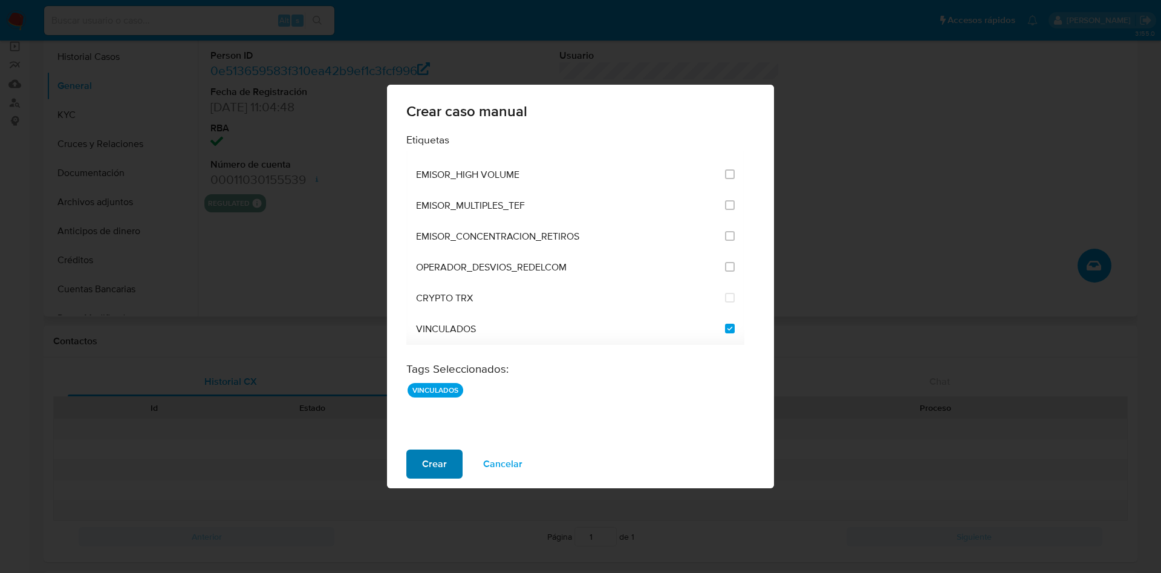
click at [429, 467] on span "Crear" at bounding box center [434, 464] width 25 height 27
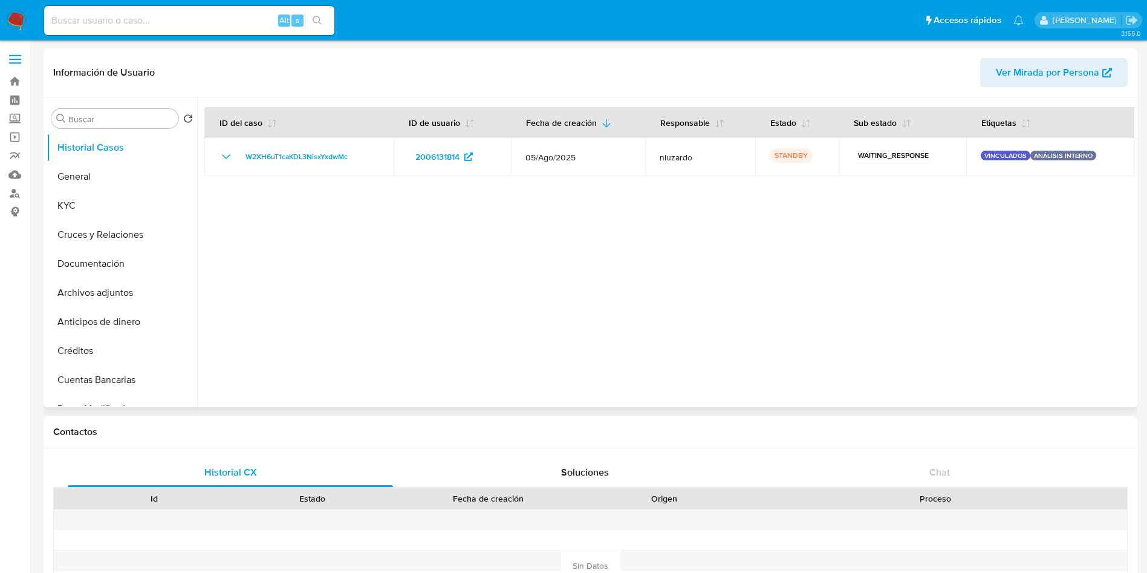
select select "10"
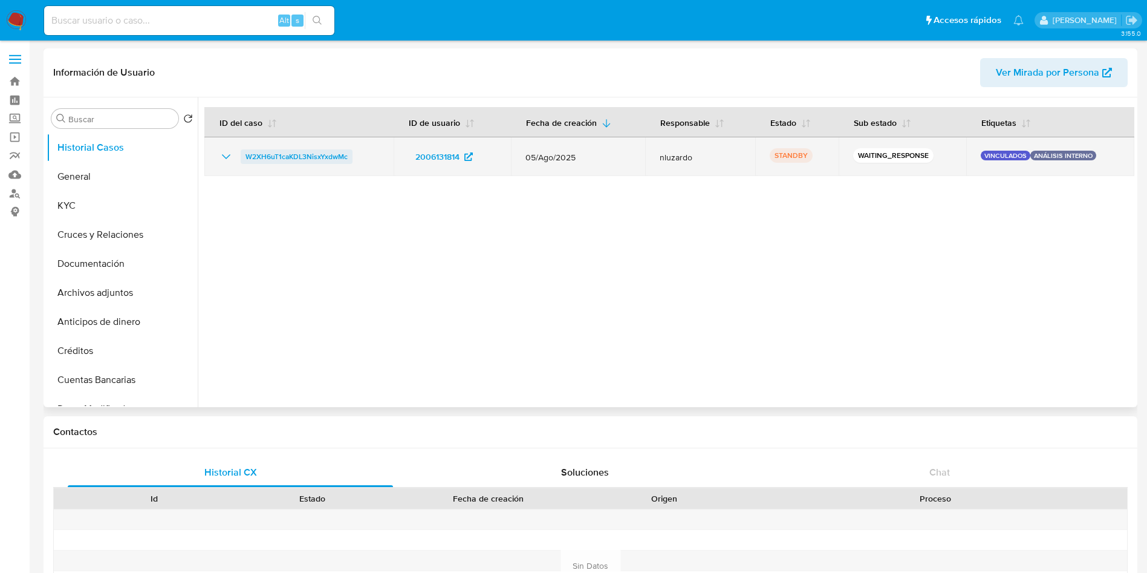
click at [292, 155] on span "W2XH6uT1caKDL3NisxYxdwMc" at bounding box center [297, 156] width 102 height 15
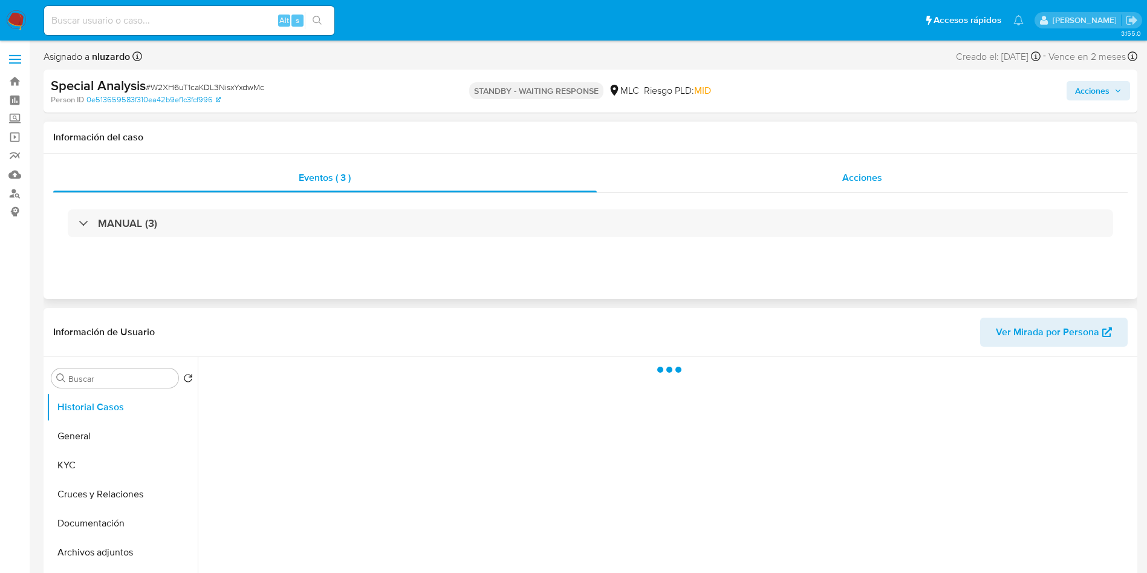
click at [791, 183] on div "Acciones" at bounding box center [863, 177] width 532 height 29
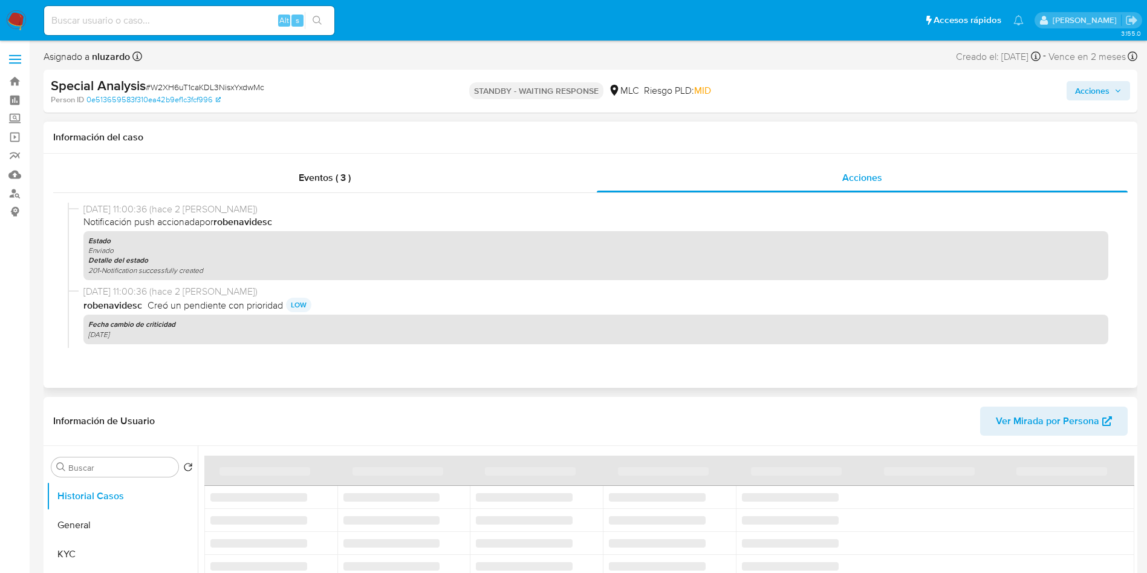
select select "10"
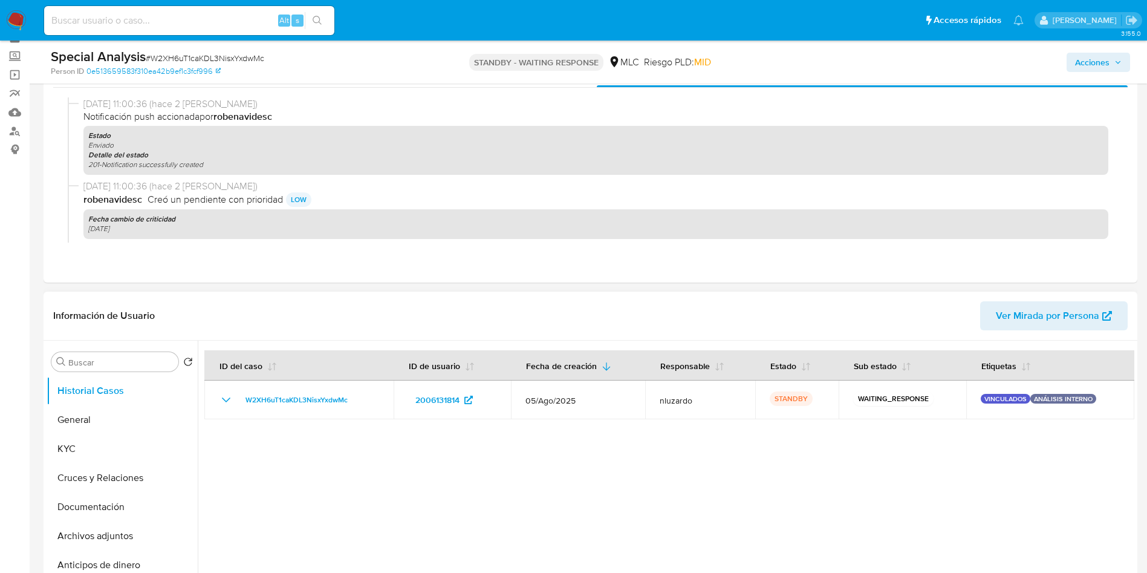
scroll to position [91, 0]
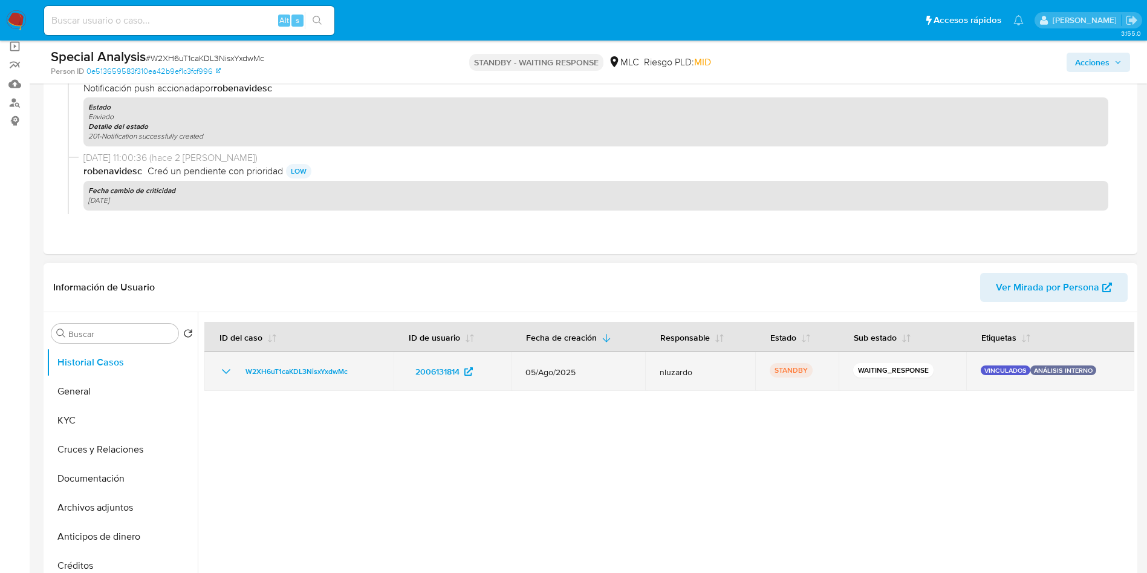
click at [223, 375] on icon "Mostrar/Ocultar" at bounding box center [226, 371] width 15 height 15
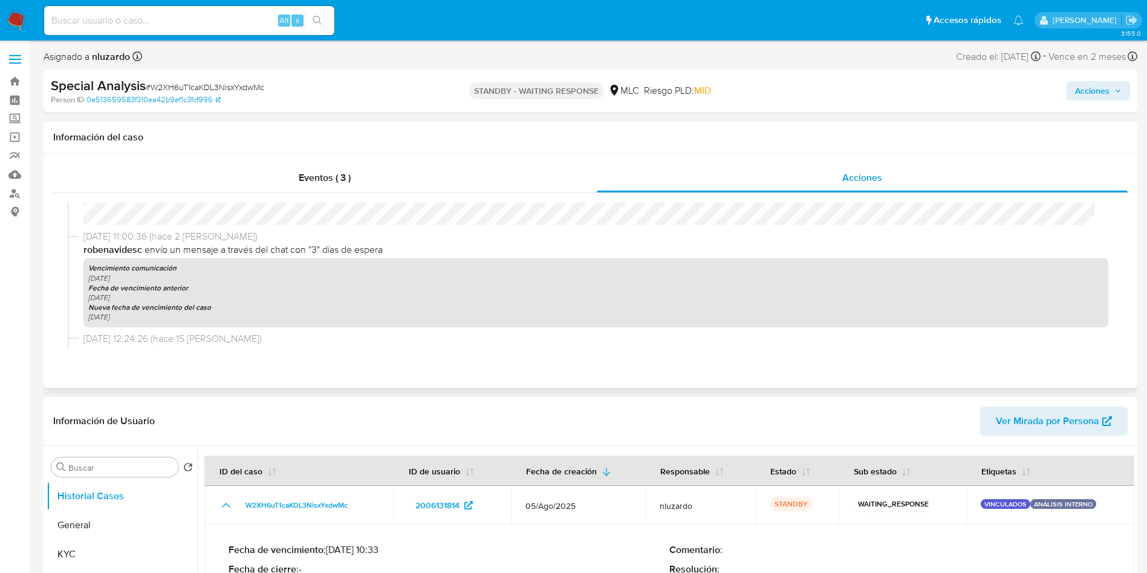
scroll to position [272, 0]
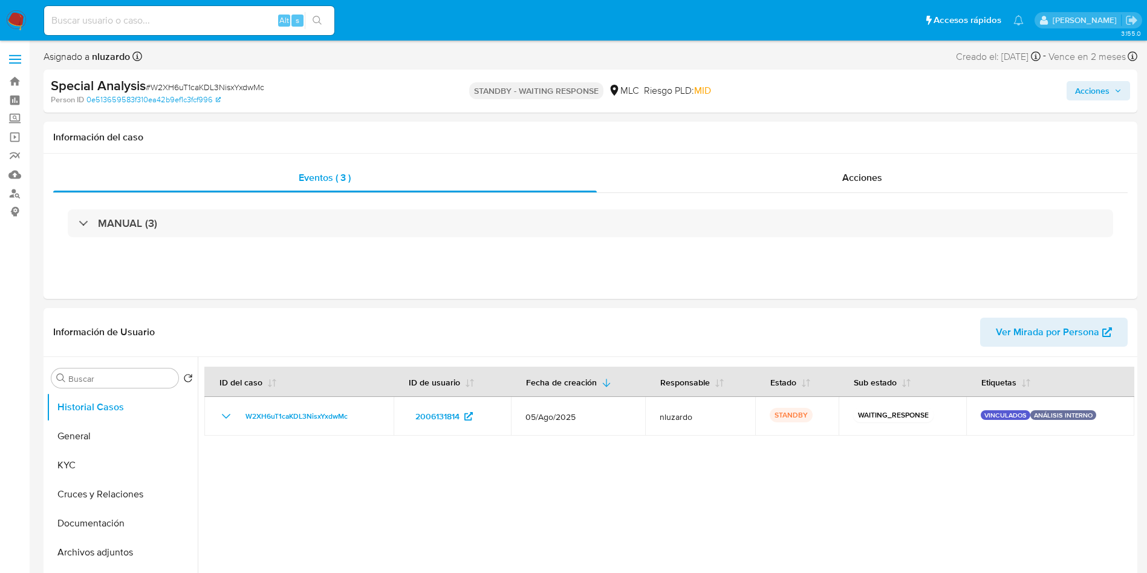
select select "10"
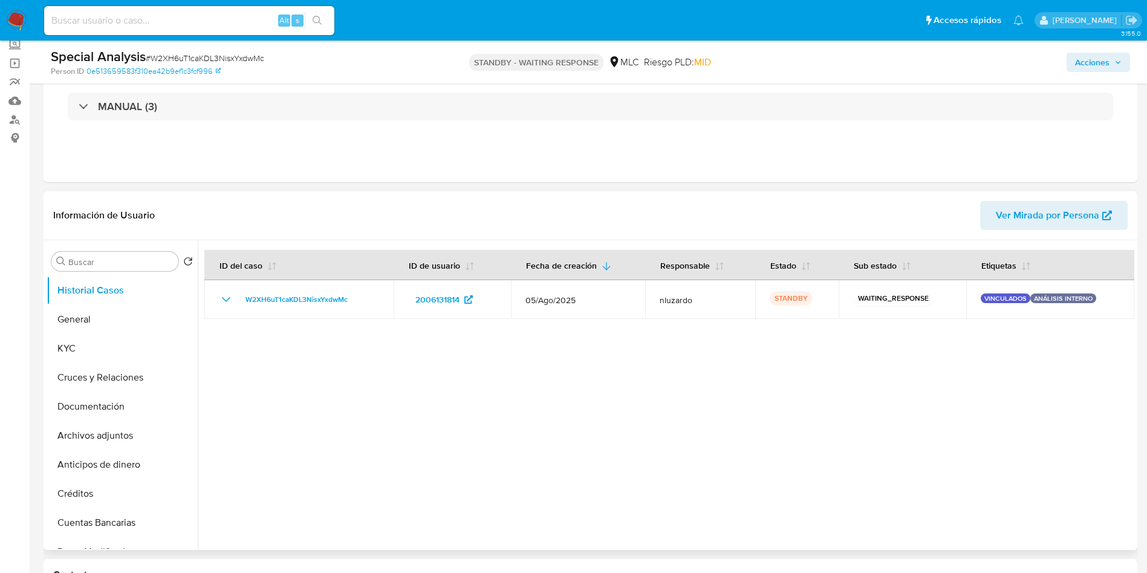
scroll to position [91, 0]
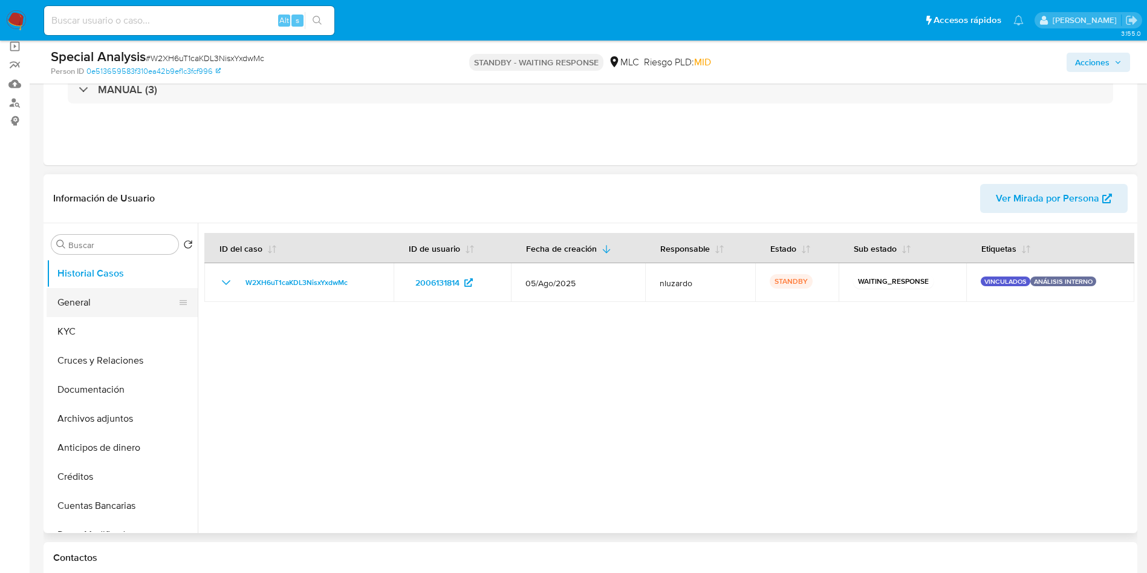
click at [98, 309] on button "General" at bounding box center [118, 302] width 142 height 29
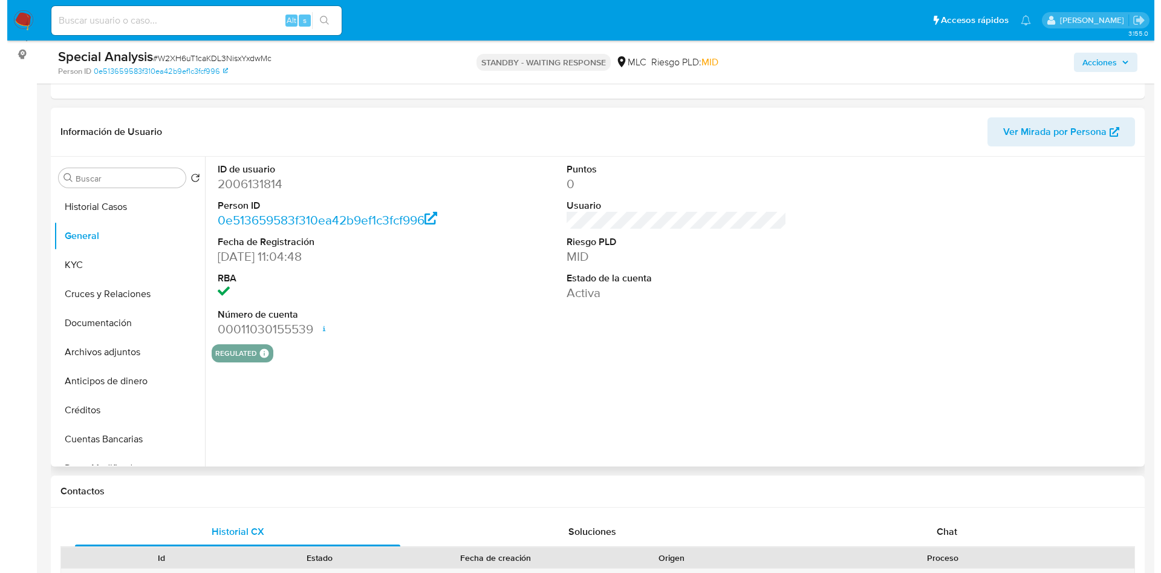
scroll to position [181, 0]
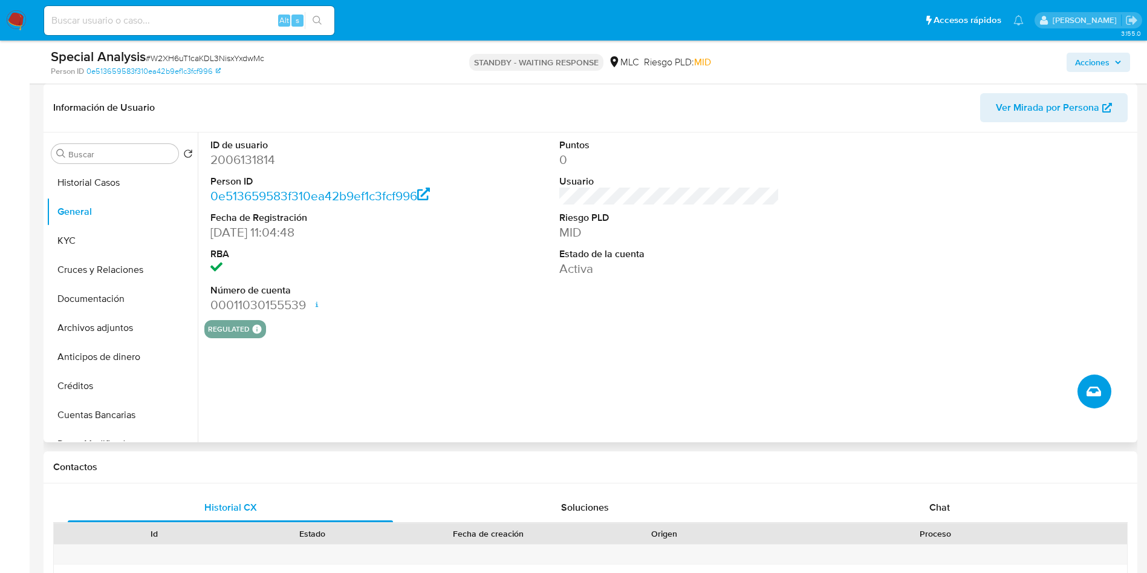
click at [1108, 395] on button "Crear caso manual" at bounding box center [1095, 391] width 34 height 34
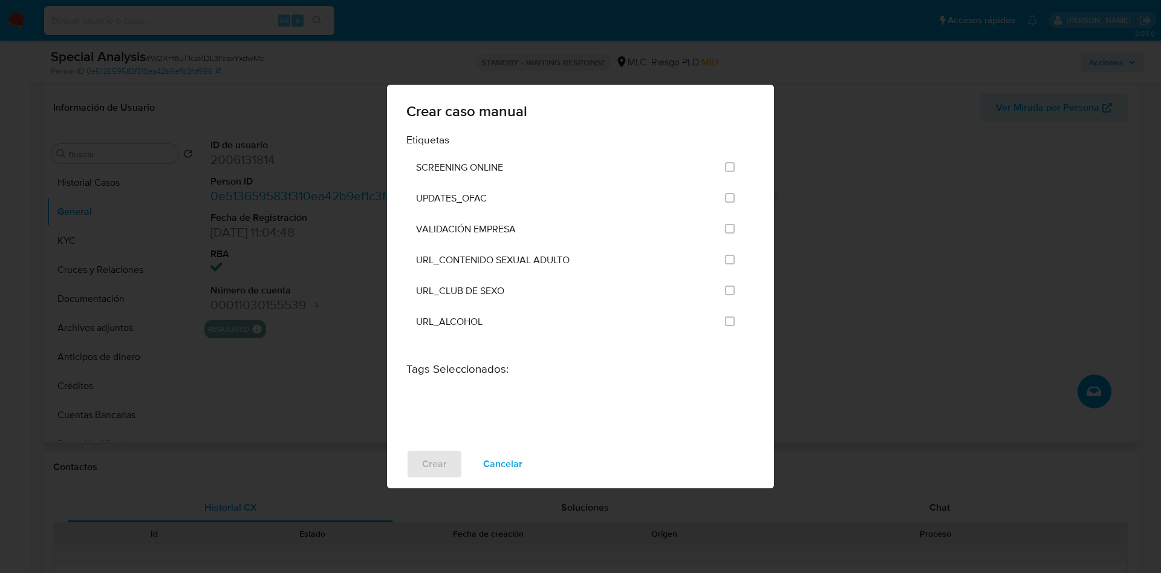
scroll to position [2921, 0]
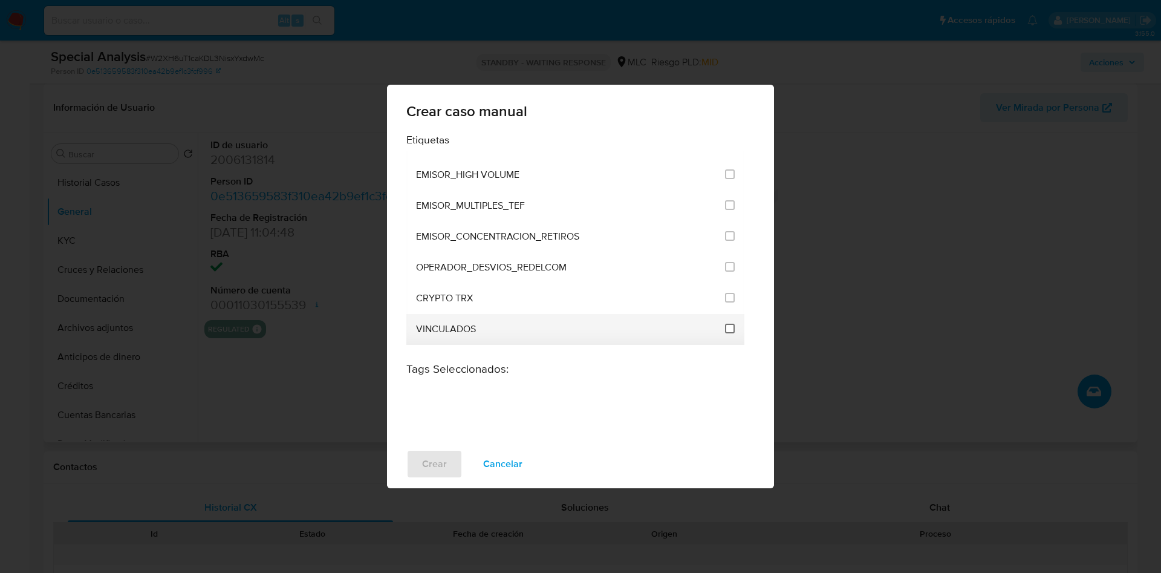
click at [726, 327] on input "3307" at bounding box center [730, 329] width 10 height 10
checkbox input "true"
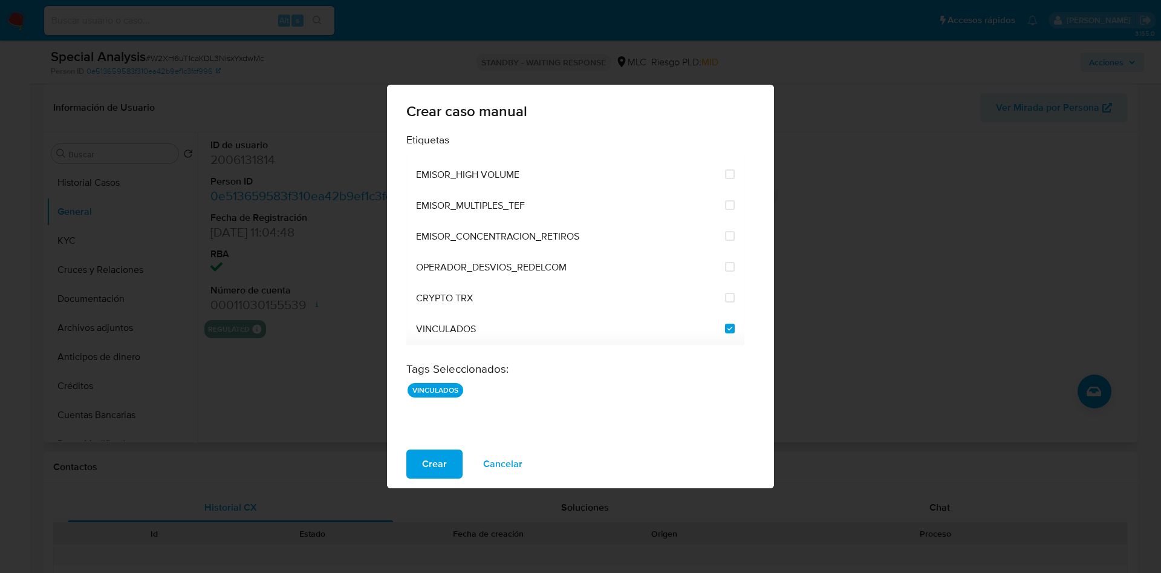
click at [429, 461] on span "Crear" at bounding box center [434, 464] width 25 height 27
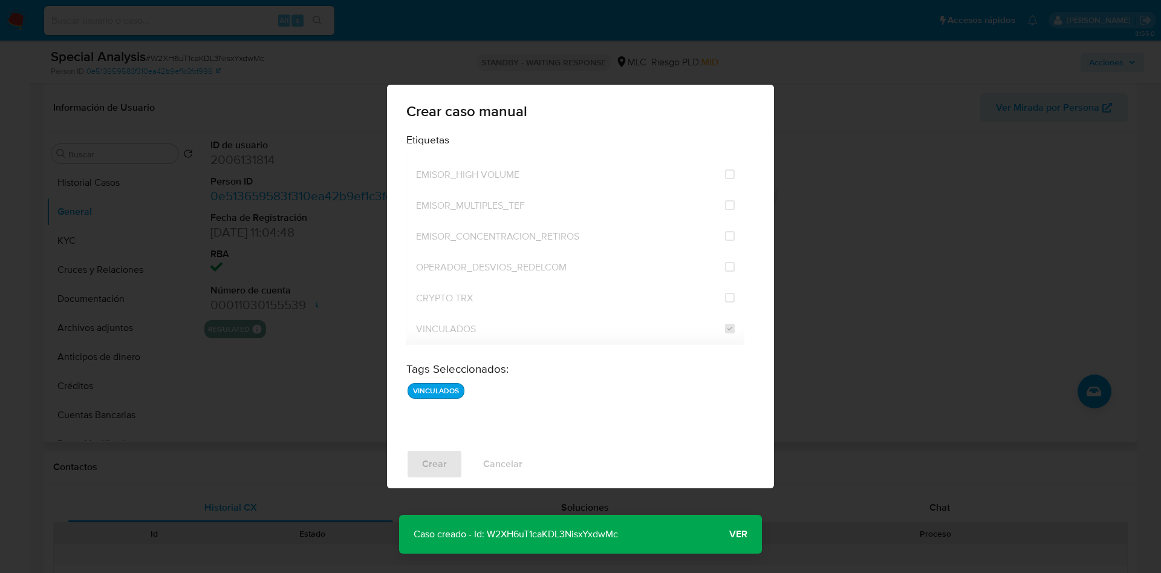
click at [750, 526] on button "Ver" at bounding box center [738, 533] width 47 height 29
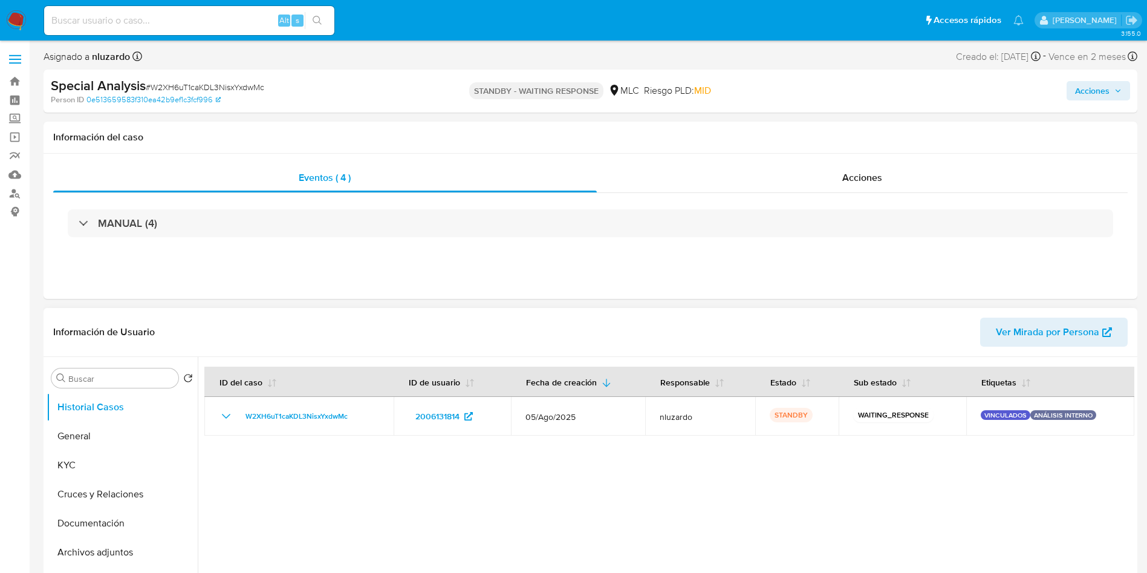
select select "10"
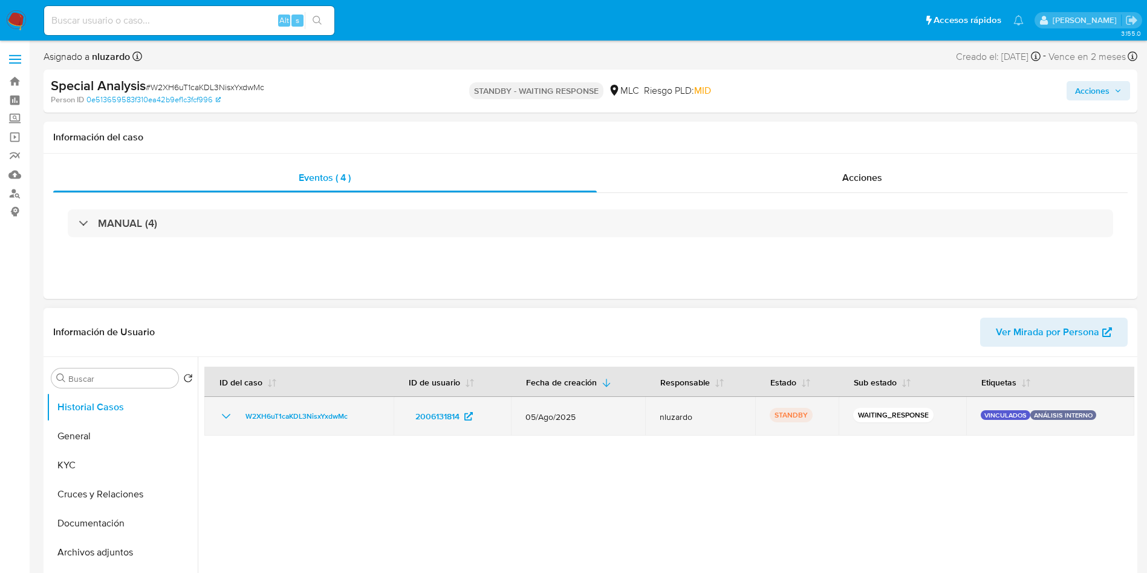
click at [228, 417] on icon "Mostrar/Ocultar" at bounding box center [226, 416] width 15 height 15
click at [982, 418] on p "VINCULADOS" at bounding box center [1006, 415] width 50 height 10
click at [983, 418] on p "VINCULADOS" at bounding box center [1006, 415] width 50 height 10
click at [992, 418] on p "VINCULADOS" at bounding box center [1006, 415] width 50 height 10
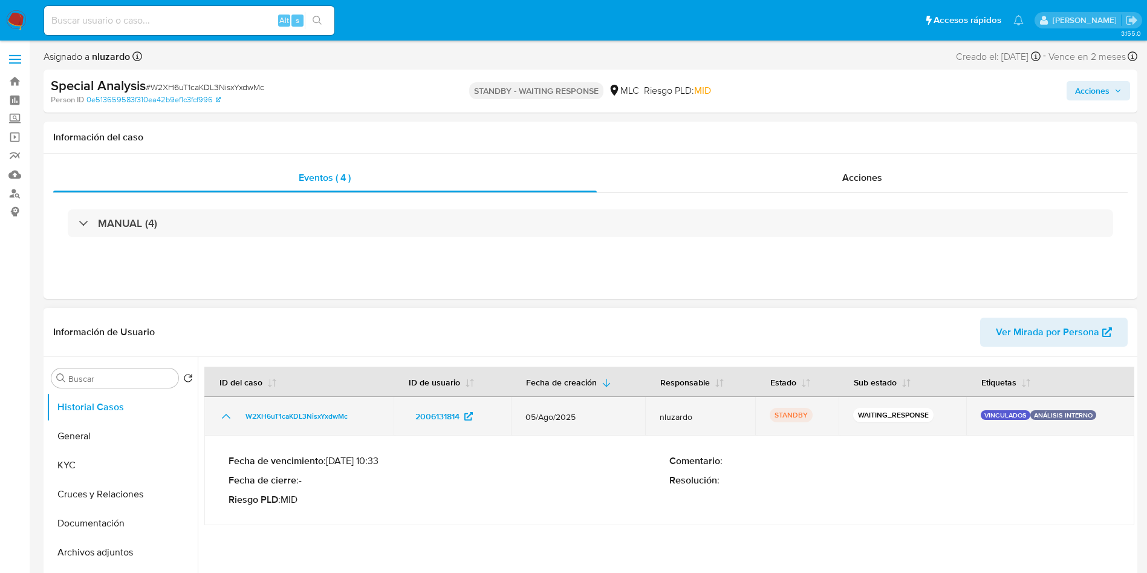
click at [992, 418] on p "VINCULADOS" at bounding box center [1006, 415] width 50 height 10
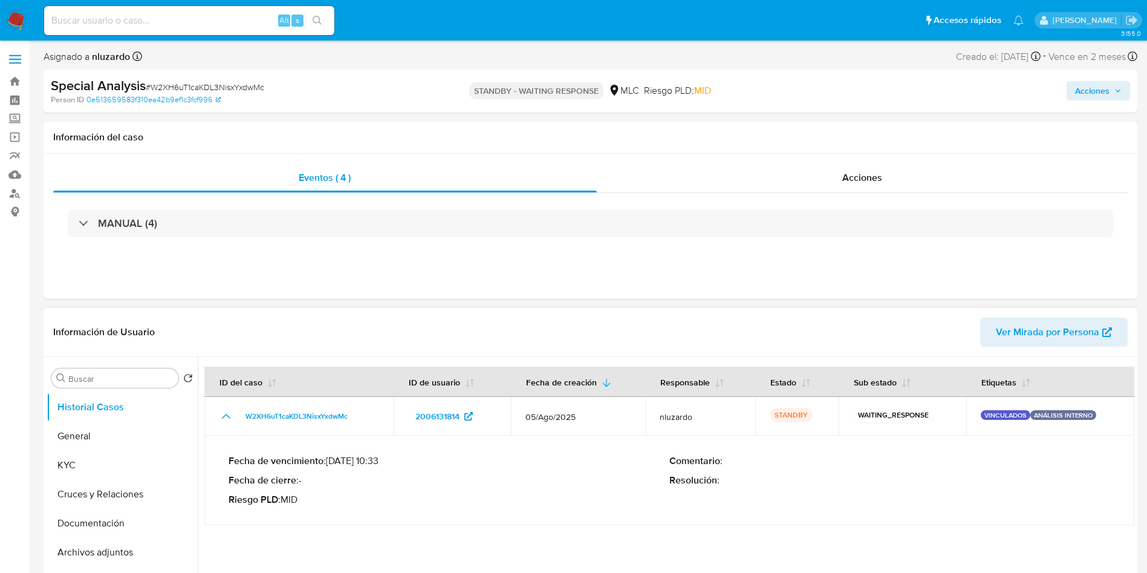
click at [984, 450] on div "Fecha de vencimiento : 03/11/2025 10:33 Fecha de cierre : - Riesgo PLD : MID Co…" at bounding box center [670, 480] width 882 height 70
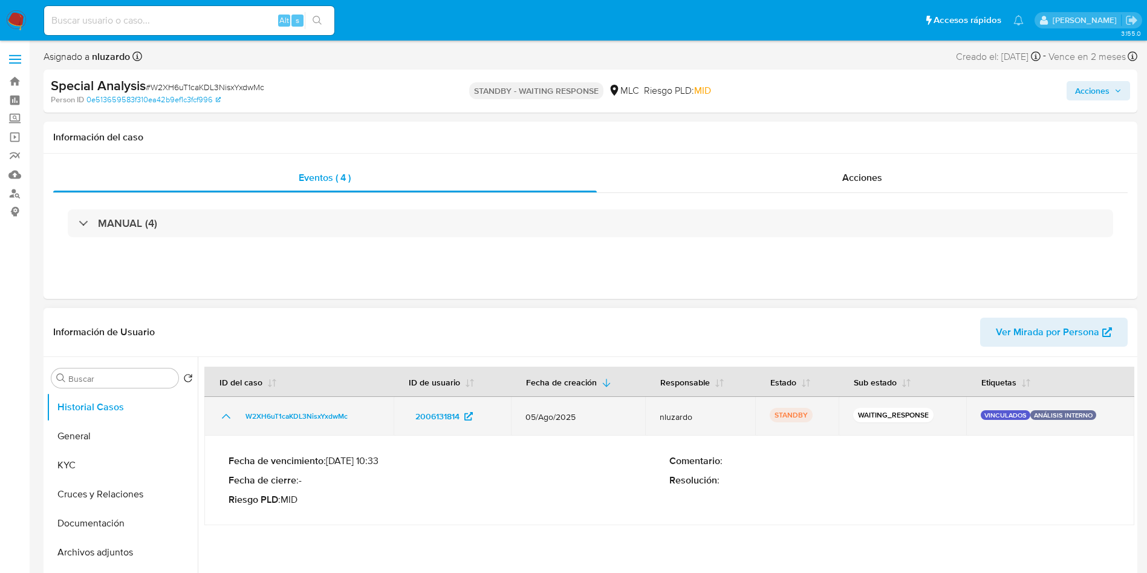
drag, startPoint x: 398, startPoint y: 419, endPoint x: 461, endPoint y: 426, distance: 63.3
click at [461, 426] on td "2006131814" at bounding box center [452, 416] width 117 height 39
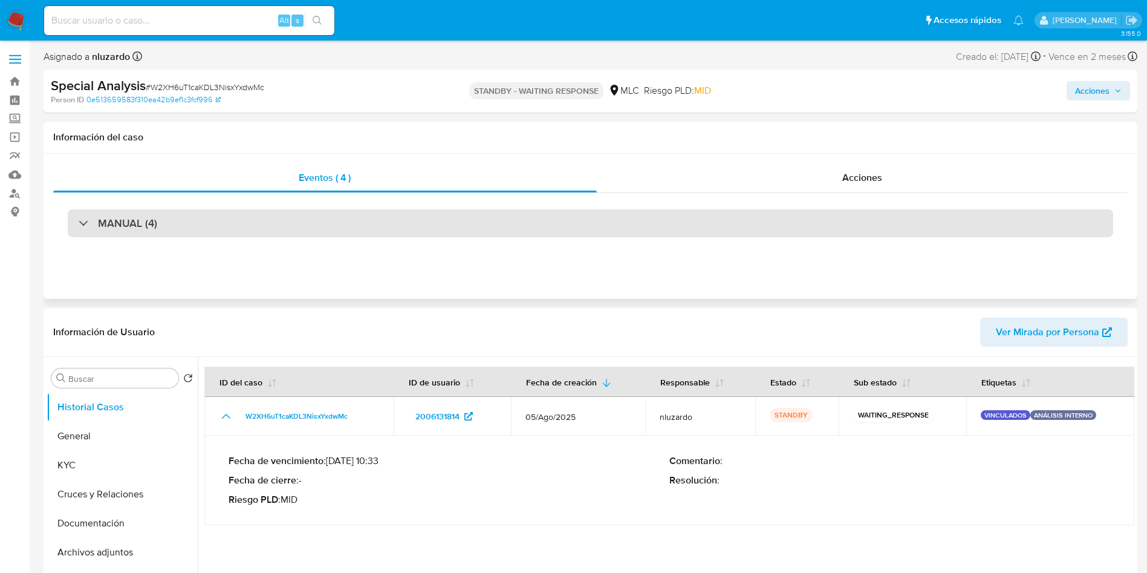
click at [178, 215] on div "MANUAL (4)" at bounding box center [591, 223] width 1046 height 28
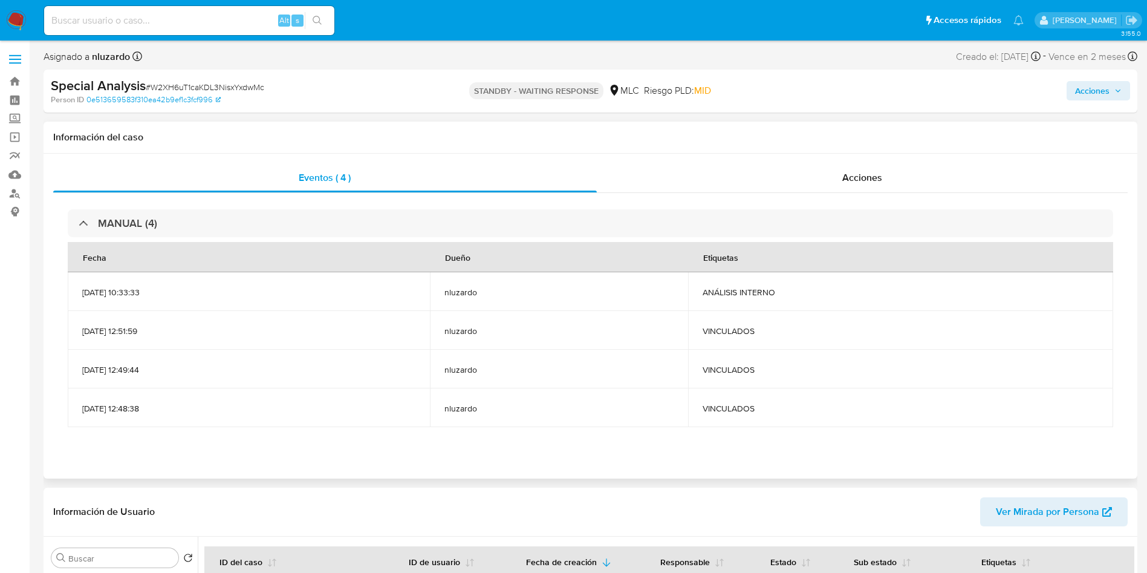
drag, startPoint x: 395, startPoint y: 293, endPoint x: 206, endPoint y: 282, distance: 189.6
click at [206, 282] on td "05/08/2025 10:33:33" at bounding box center [249, 291] width 362 height 39
drag, startPoint x: 808, startPoint y: 299, endPoint x: 168, endPoint y: 278, distance: 640.2
click at [168, 278] on tr "05/08/2025 10:33:33 nluzardo ANÁLISIS INTERNO" at bounding box center [591, 291] width 1046 height 39
click at [139, 307] on td "05/08/2025 10:33:33" at bounding box center [249, 291] width 362 height 39
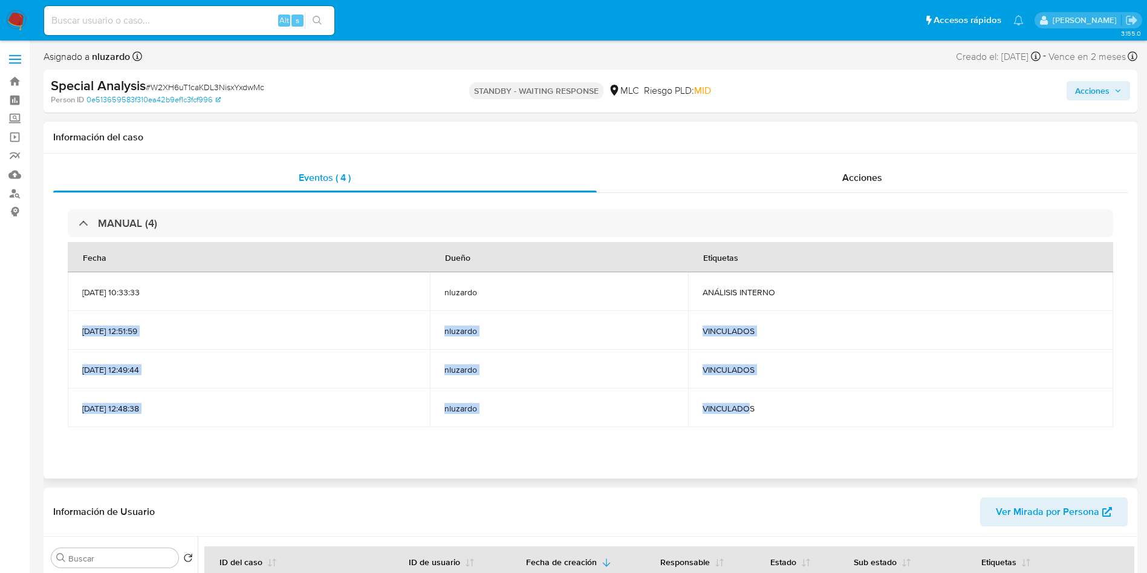
drag, startPoint x: 79, startPoint y: 323, endPoint x: 784, endPoint y: 402, distance: 708.9
click at [784, 402] on tbody "05/08/2025 10:33:33 nluzardo ANÁLISIS INTERNO 20/08/2025 12:51:59 nluzardo VINC…" at bounding box center [591, 349] width 1046 height 155
click at [627, 394] on td "nluzardo" at bounding box center [559, 407] width 258 height 39
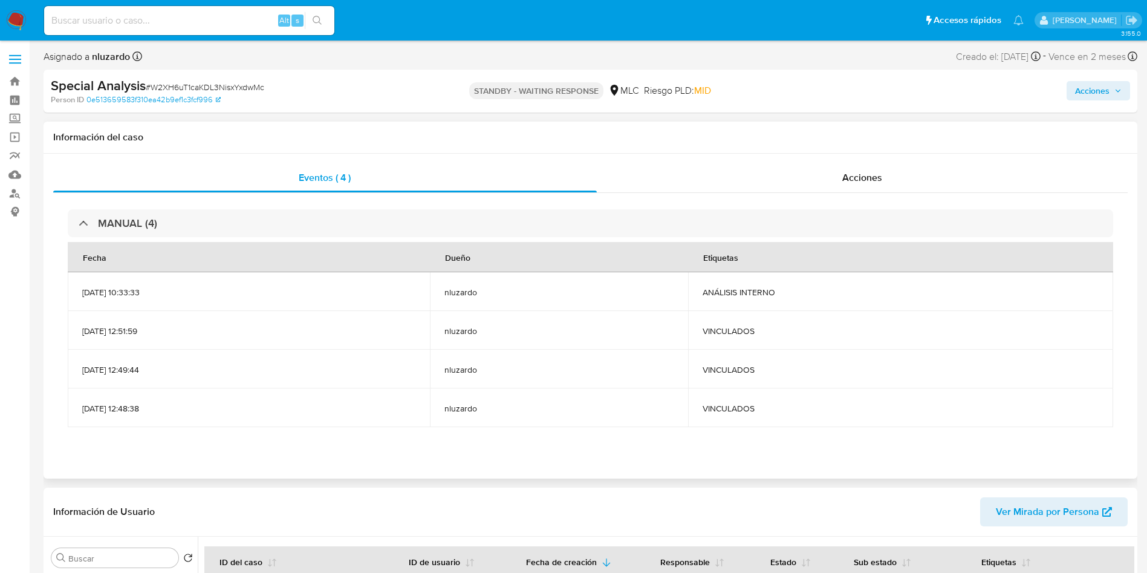
click at [627, 394] on td "nluzardo" at bounding box center [559, 407] width 258 height 39
click at [627, 392] on td "nluzardo" at bounding box center [559, 407] width 258 height 39
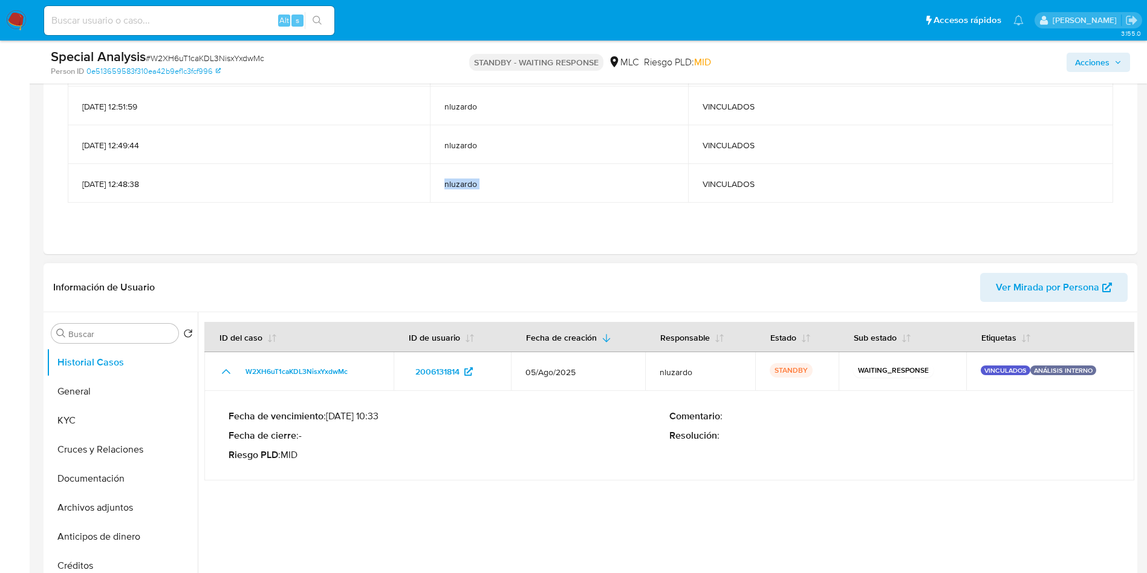
scroll to position [91, 0]
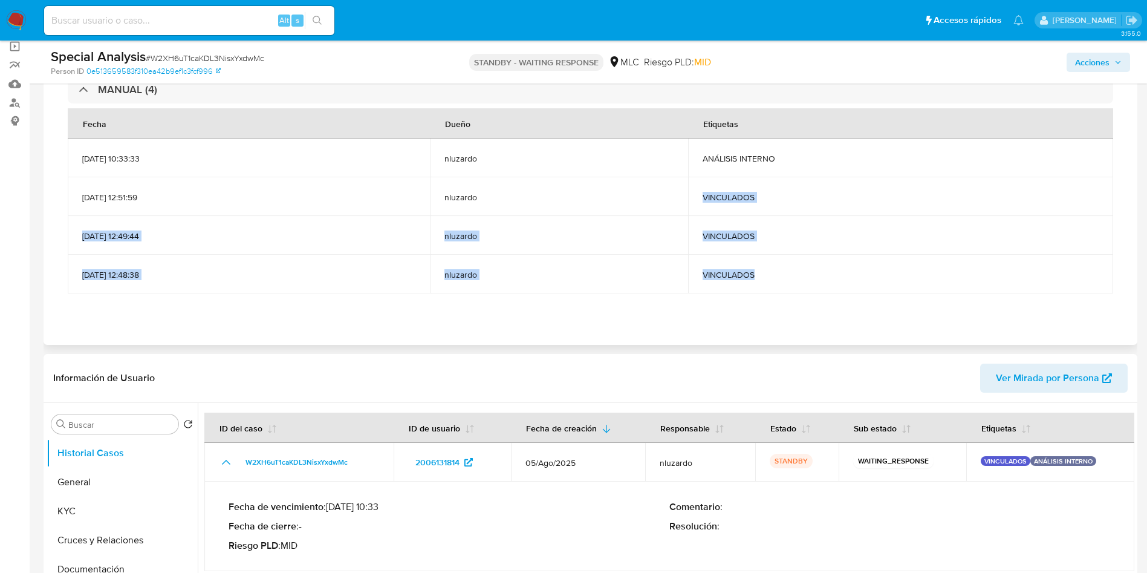
drag, startPoint x: 721, startPoint y: 261, endPoint x: 645, endPoint y: 177, distance: 113.0
click at [645, 177] on tbody "05/08/2025 10:33:33 nluzardo ANÁLISIS INTERNO 20/08/2025 12:51:59 nluzardo VINC…" at bounding box center [591, 215] width 1046 height 155
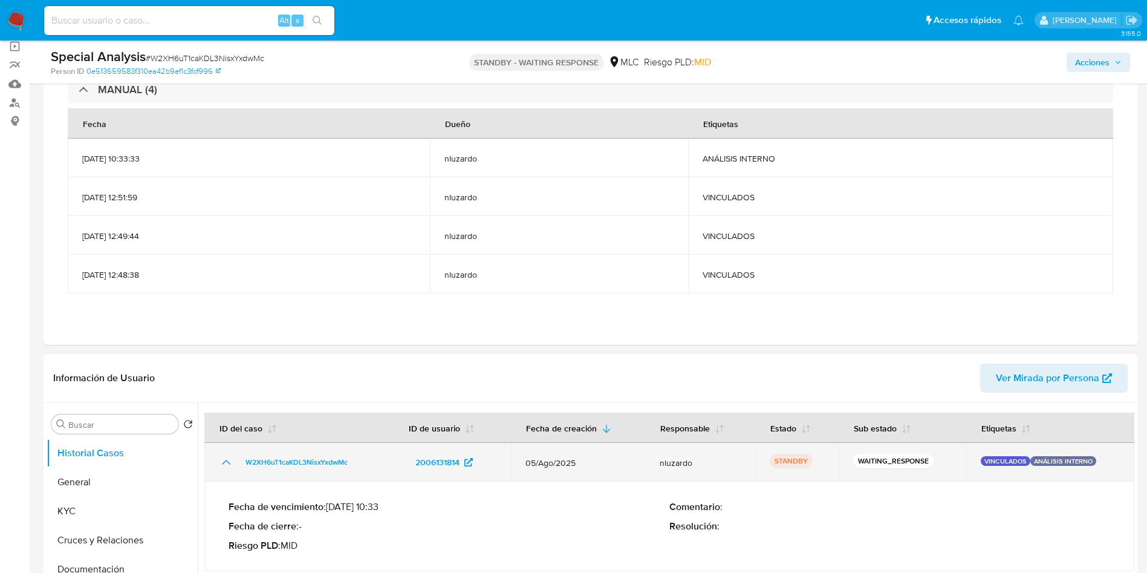
click at [994, 463] on p "VINCULADOS" at bounding box center [1006, 461] width 50 height 10
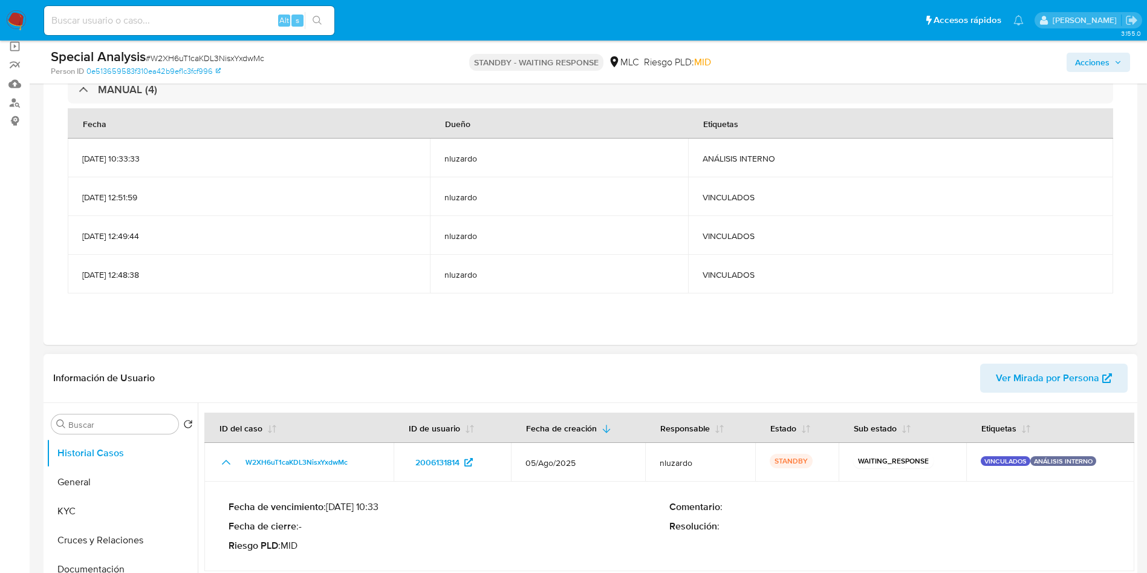
click at [935, 536] on div "Comentario : Resolución :" at bounding box center [889, 526] width 441 height 51
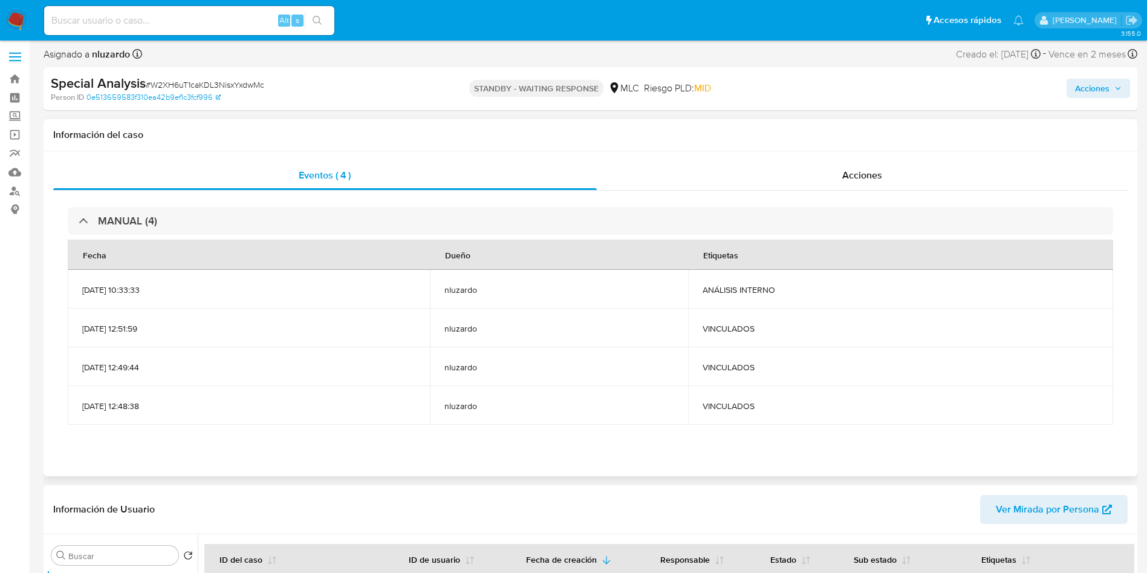
scroll to position [0, 0]
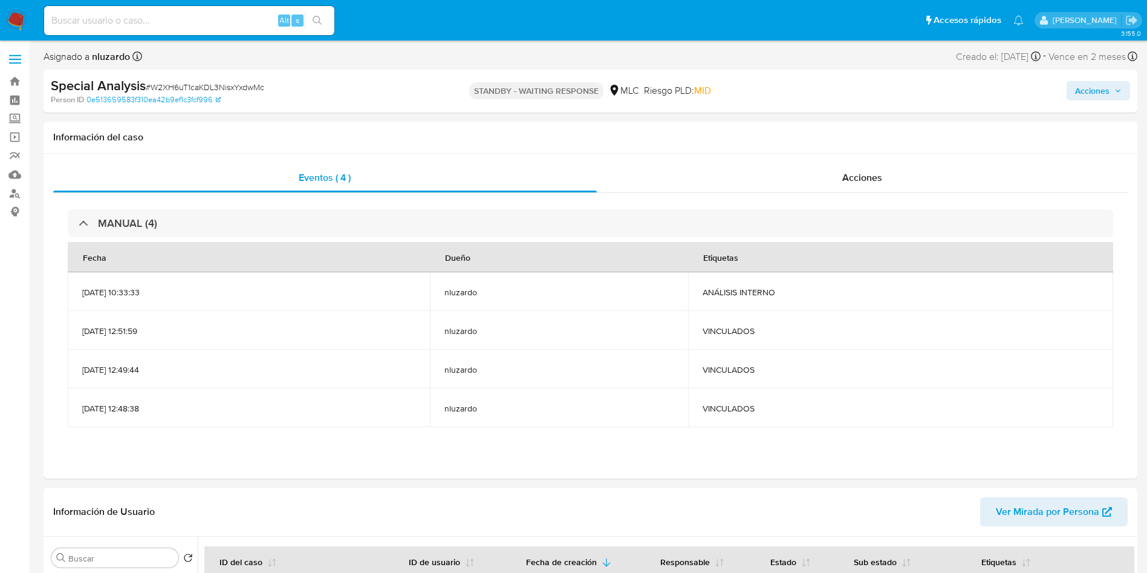
click at [1075, 96] on span "Acciones" at bounding box center [1092, 90] width 34 height 19
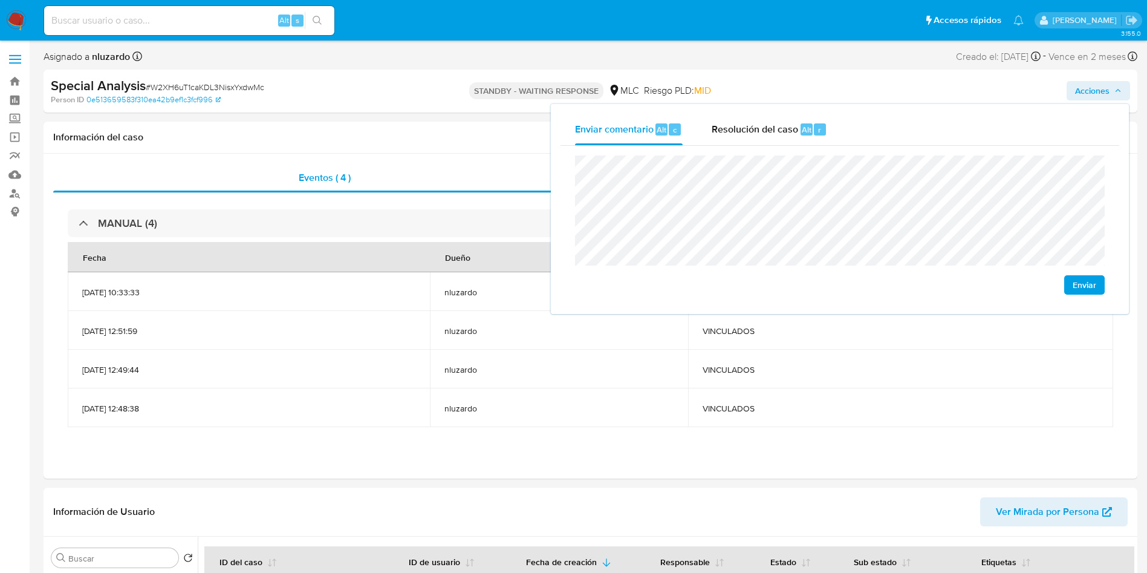
click at [1077, 284] on span "Enviar" at bounding box center [1085, 284] width 24 height 17
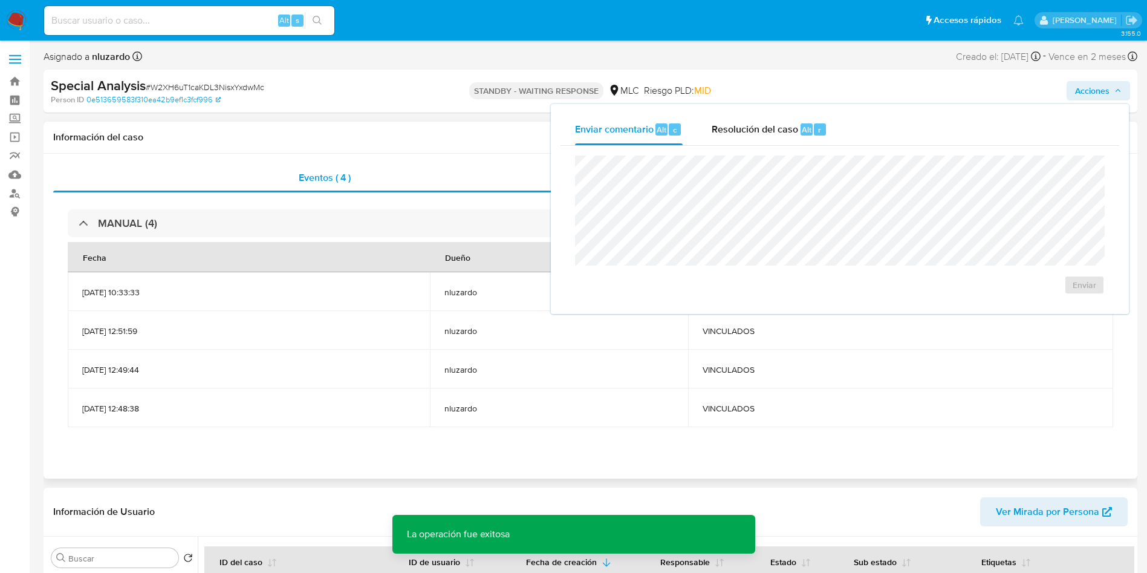
click at [503, 154] on div "Eventos ( 4 ) Acciones MANUAL (4) Fecha Dueño Etiquetas 05/08/2025 10:33:33 nlu…" at bounding box center [591, 316] width 1094 height 325
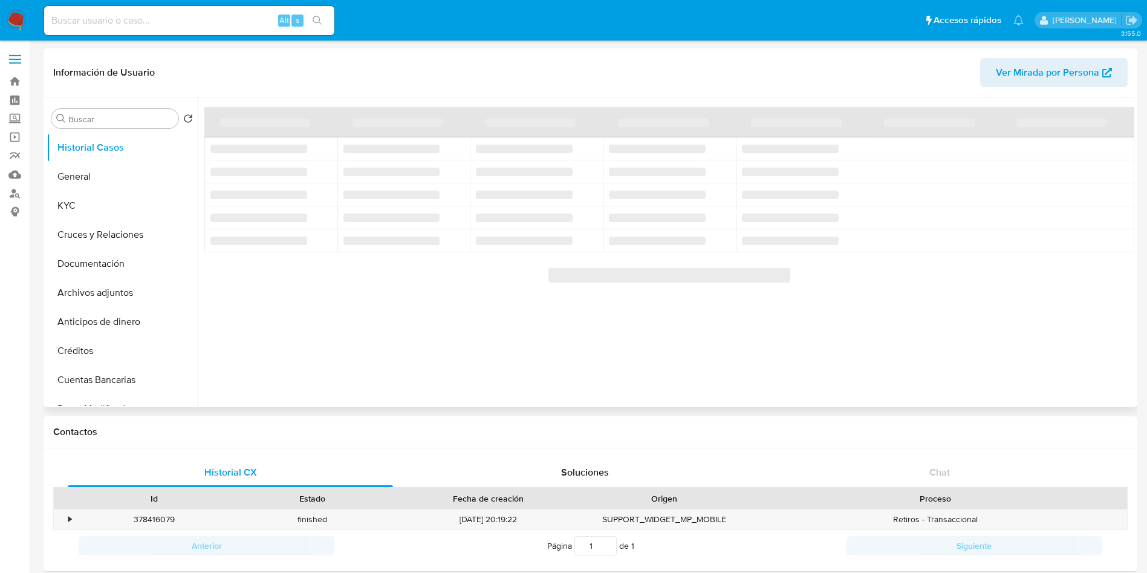
select select "10"
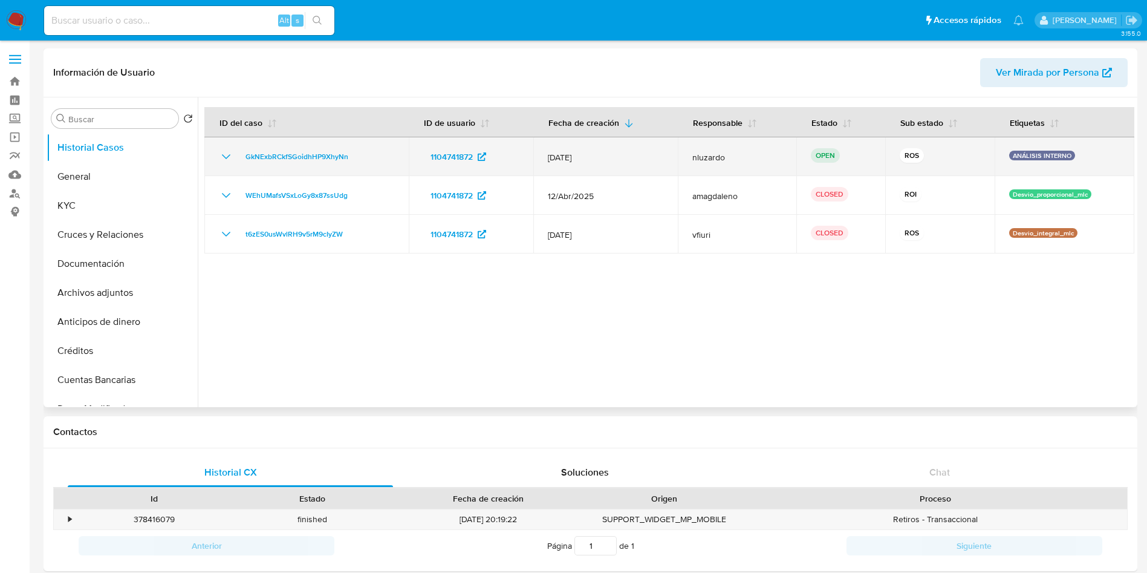
click at [1011, 152] on p "ANÁLISIS INTERNO" at bounding box center [1042, 156] width 66 height 10
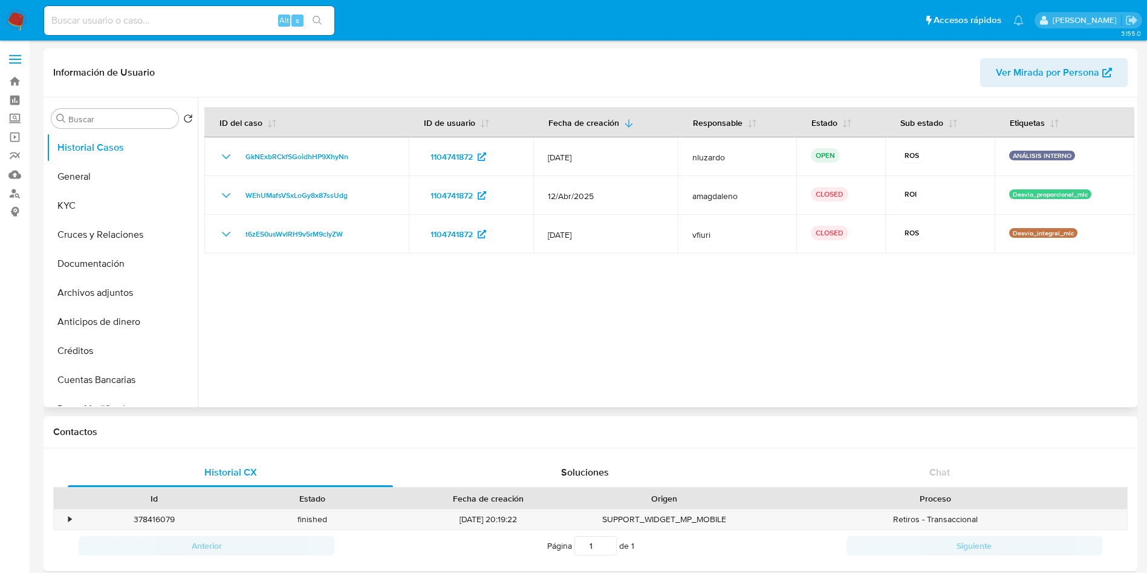
click at [565, 364] on div at bounding box center [666, 252] width 937 height 310
click at [66, 179] on button "General" at bounding box center [118, 176] width 142 height 29
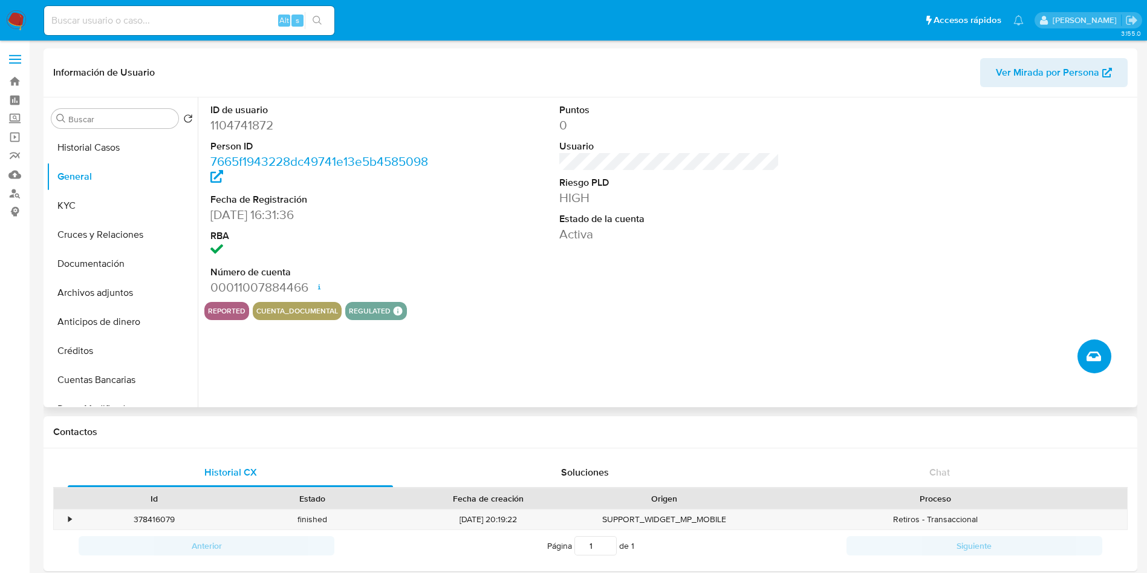
click at [1096, 355] on icon "Crear caso manual" at bounding box center [1094, 356] width 15 height 15
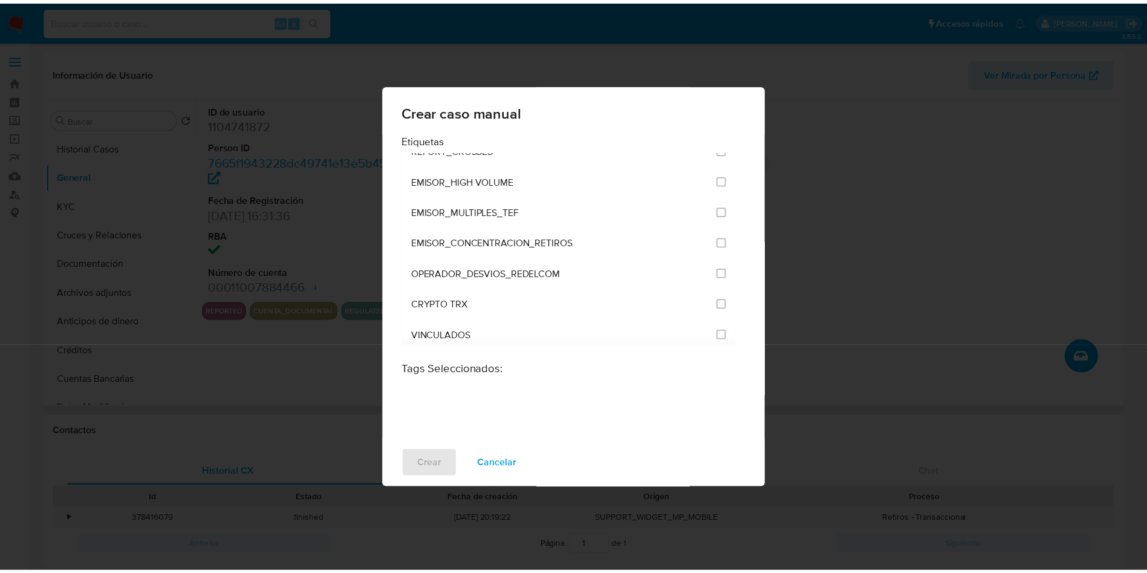
scroll to position [2921, 0]
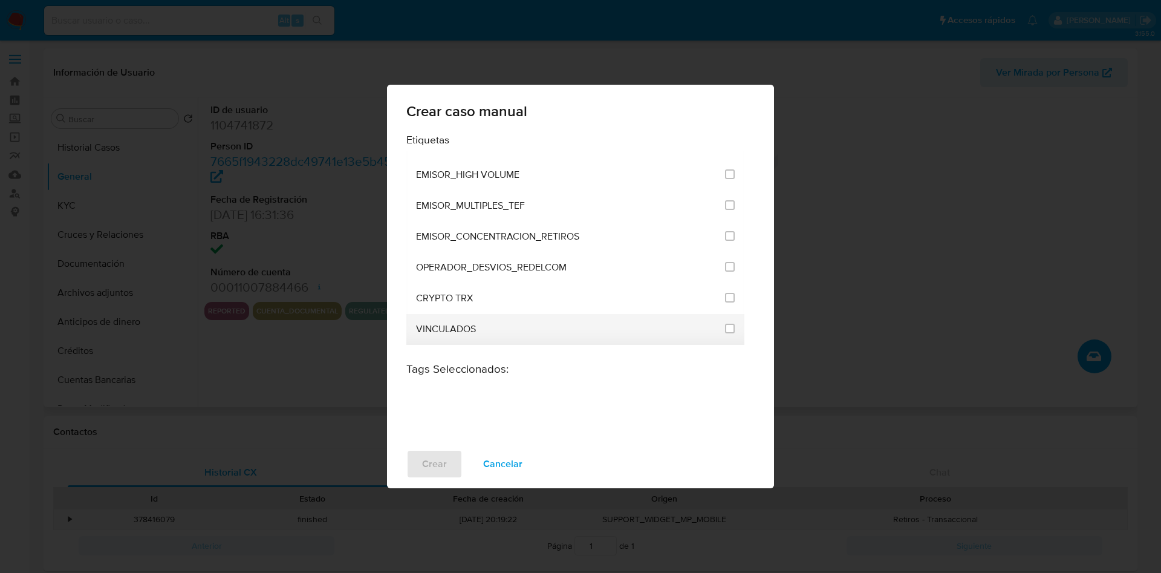
click at [730, 325] on li "VINCULADOS" at bounding box center [575, 329] width 338 height 31
click at [729, 325] on input "3307" at bounding box center [730, 329] width 10 height 10
checkbox input "true"
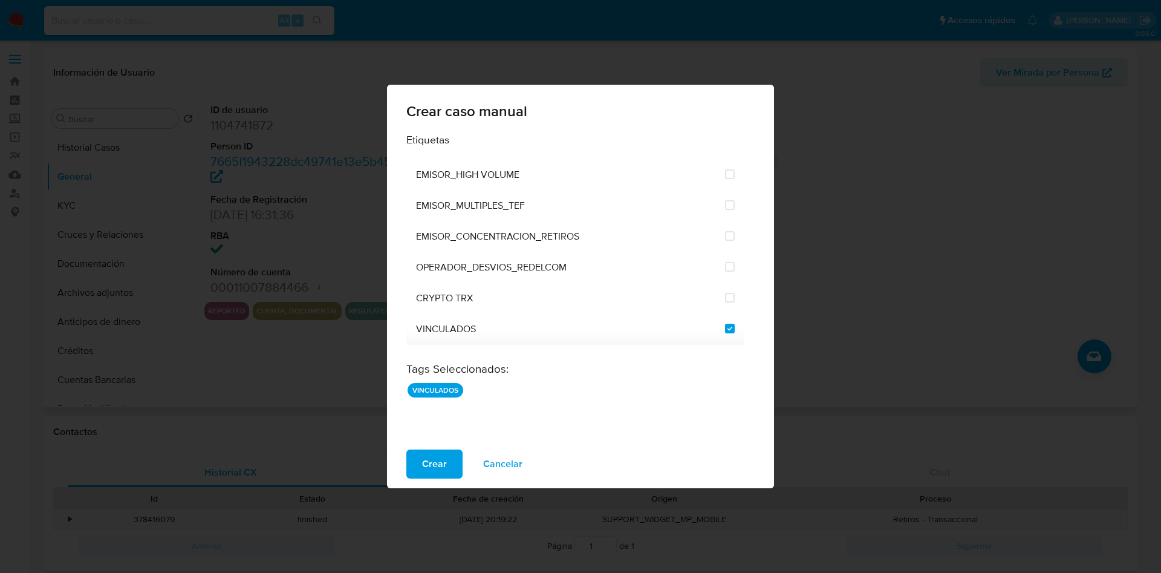
click at [429, 460] on span "Crear" at bounding box center [434, 464] width 25 height 27
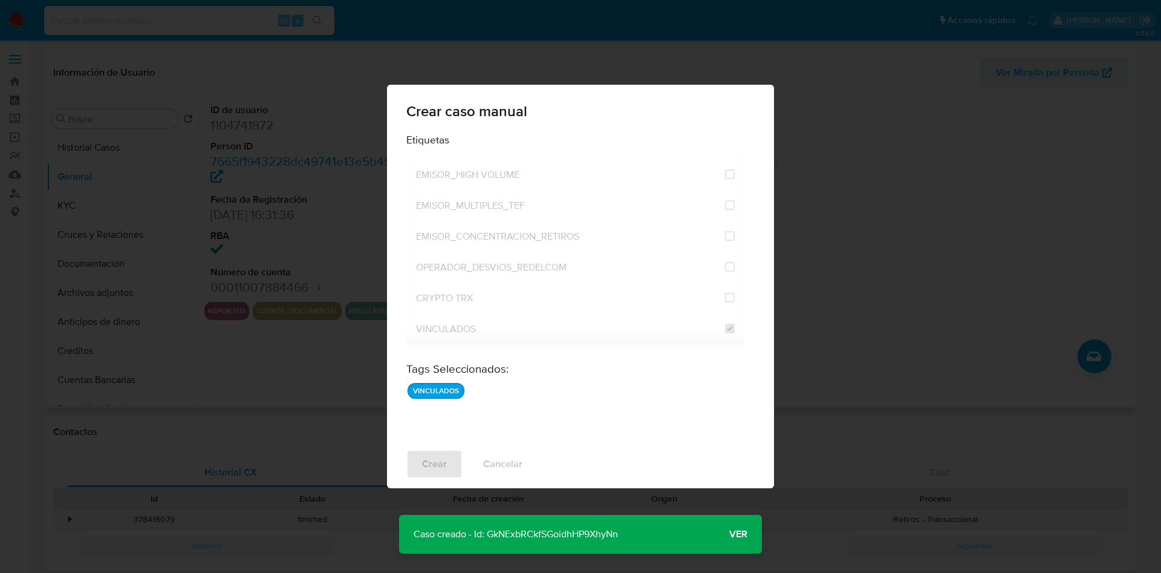
click at [327, 358] on div "Crear caso manual Etiquetas ANÁLISIS INTERNO CLIENTE_EXTRANJERO CLIENTE_MAYORES…" at bounding box center [580, 286] width 1161 height 573
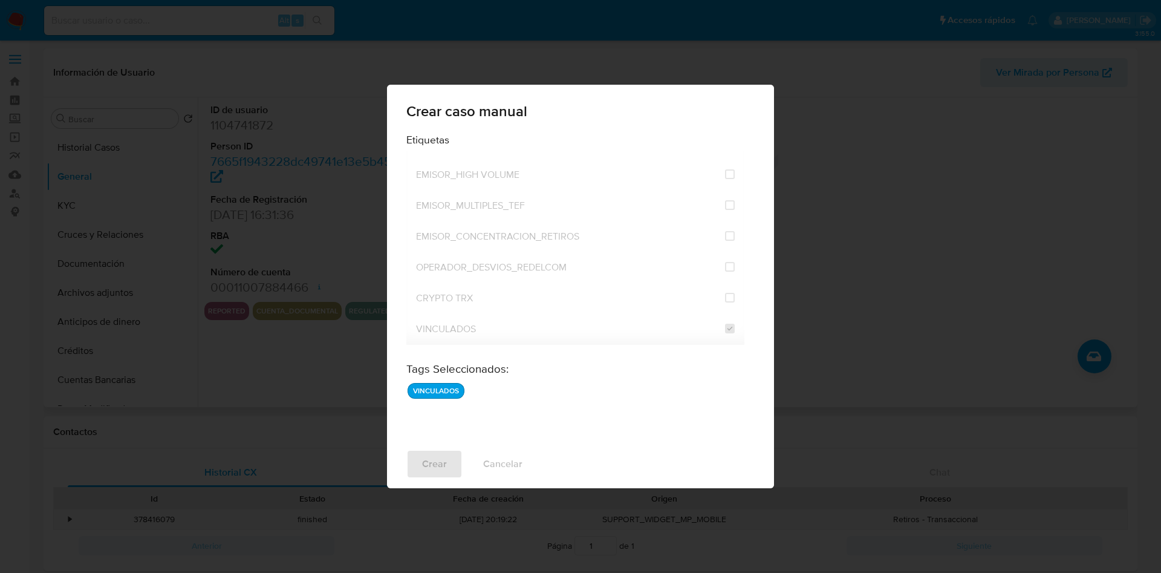
click at [223, 390] on div "Crear caso manual Etiquetas ANÁLISIS INTERNO CLIENTE_EXTRANJERO CLIENTE_MAYORES…" at bounding box center [580, 286] width 1161 height 573
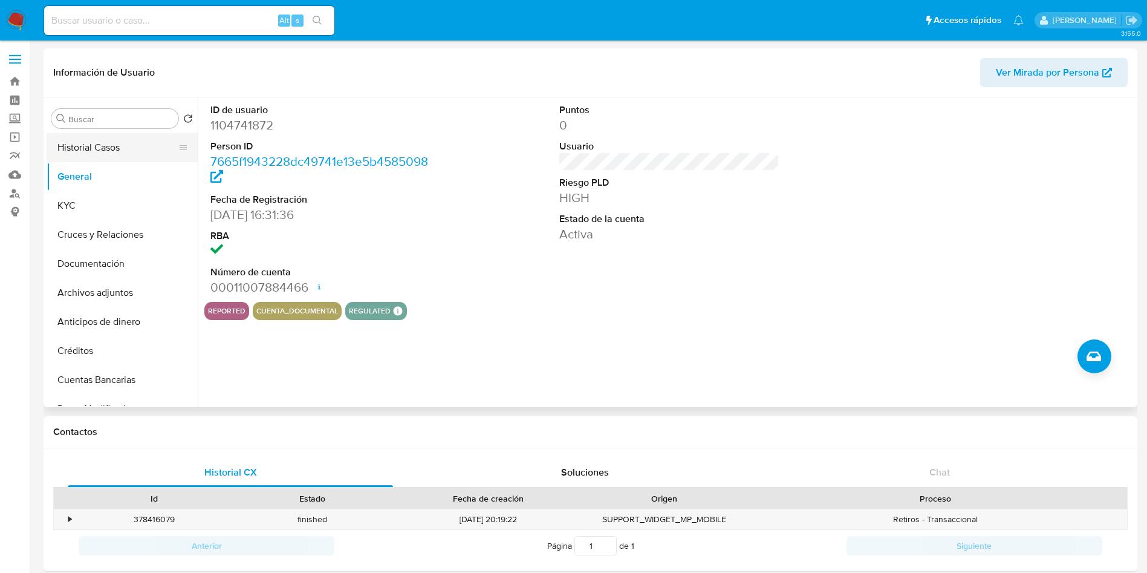
click at [112, 151] on button "Historial Casos" at bounding box center [118, 147] width 142 height 29
